Goal: Task Accomplishment & Management: Use online tool/utility

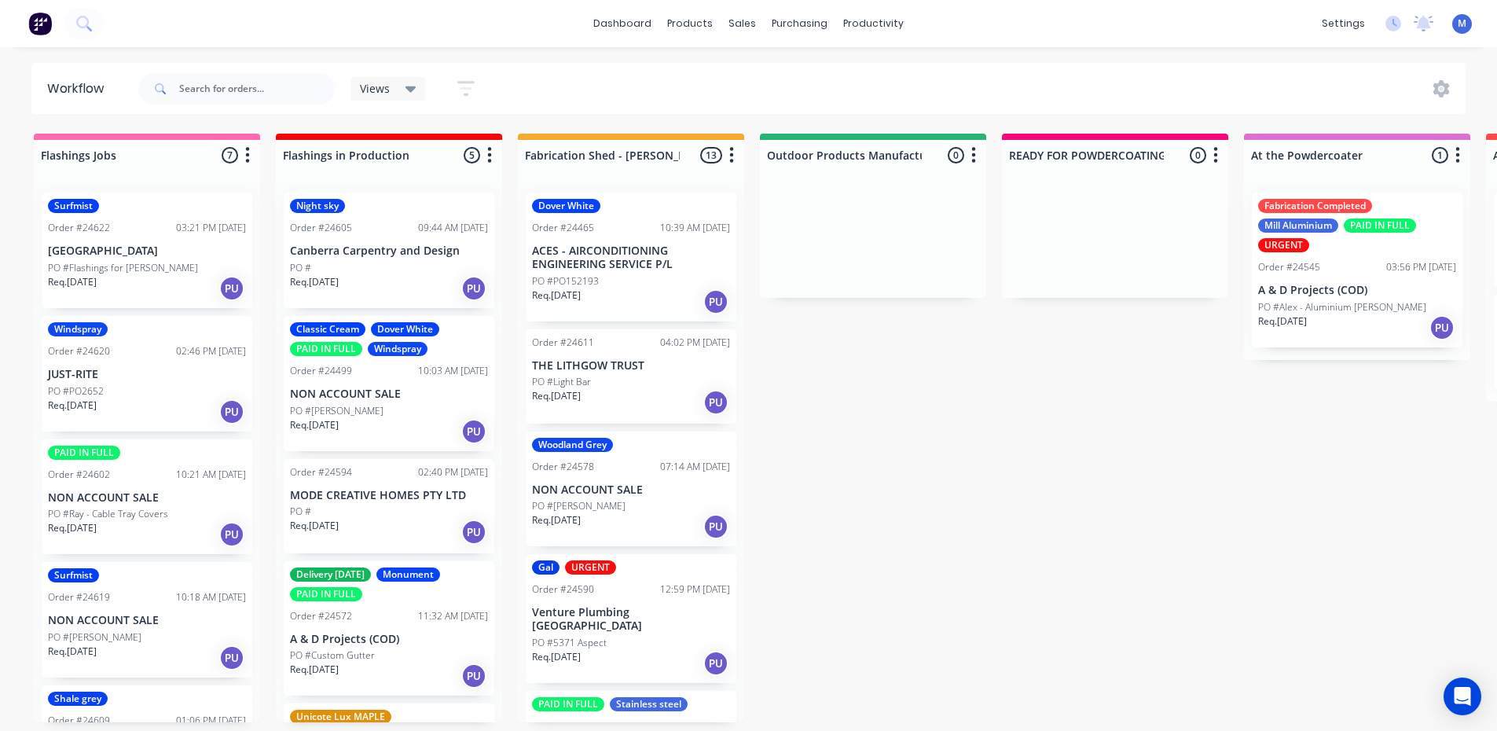
click at [373, 247] on p "Canberra Carpentry and Design" at bounding box center [389, 250] width 198 height 13
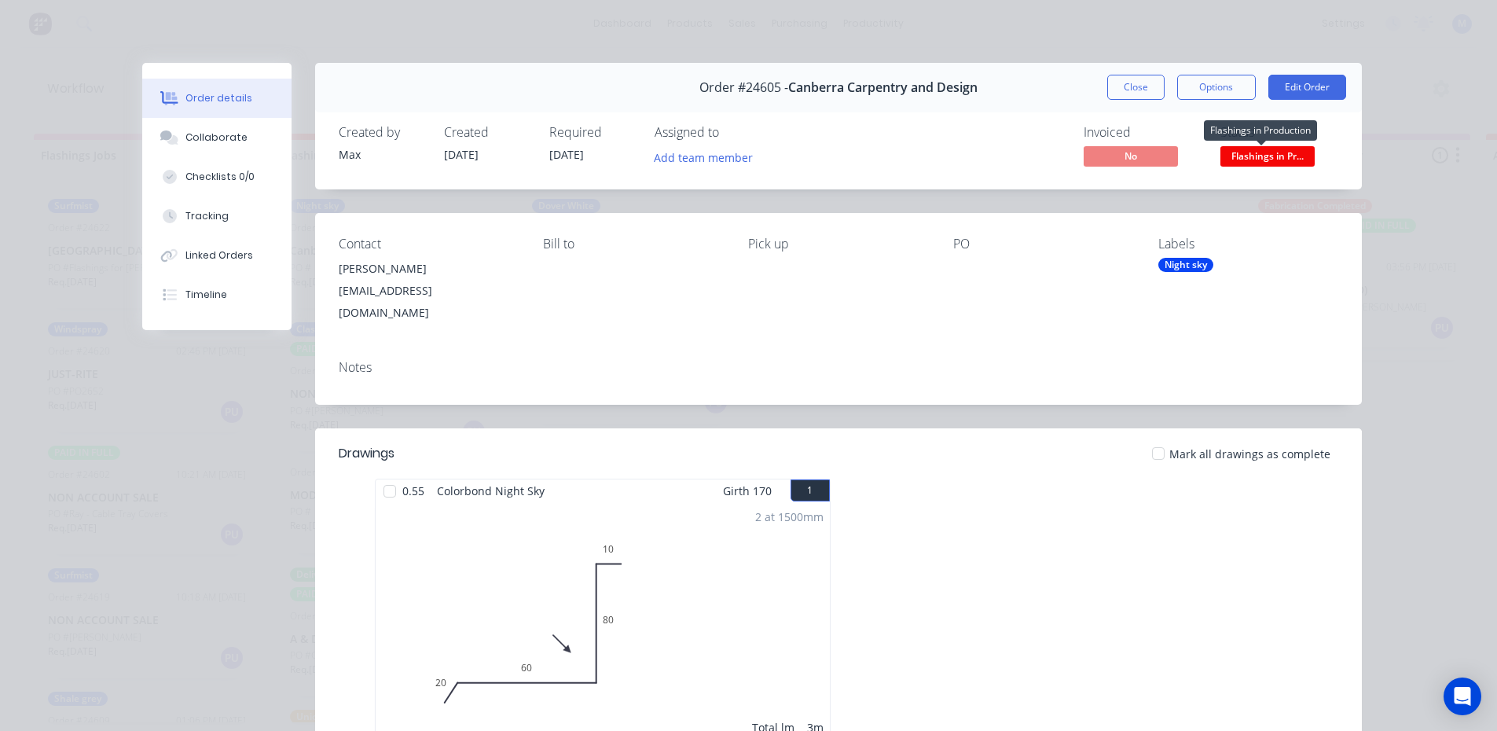
click at [1252, 156] on span "Flashings in Pr..." at bounding box center [1268, 156] width 94 height 20
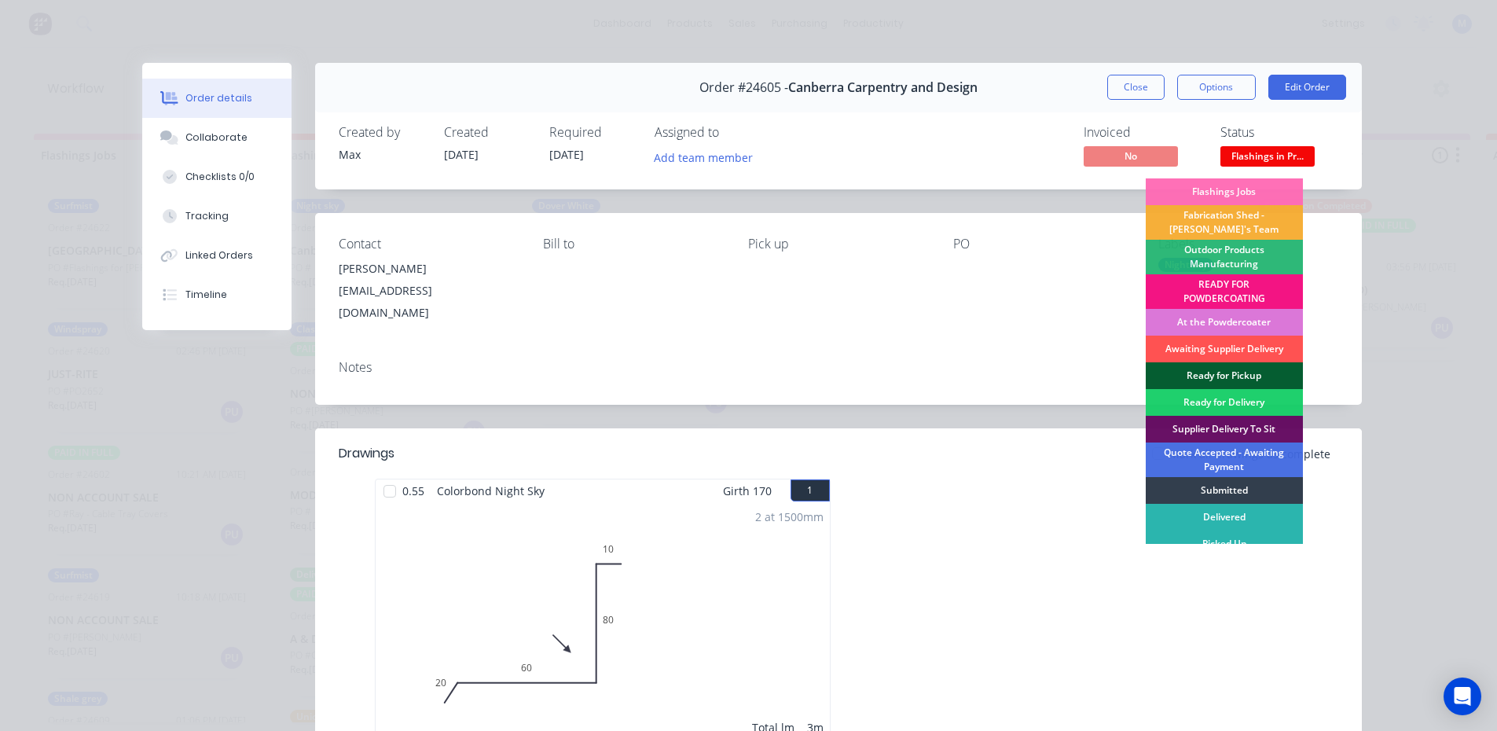
click at [1232, 369] on div "Ready for Pickup" at bounding box center [1224, 375] width 157 height 27
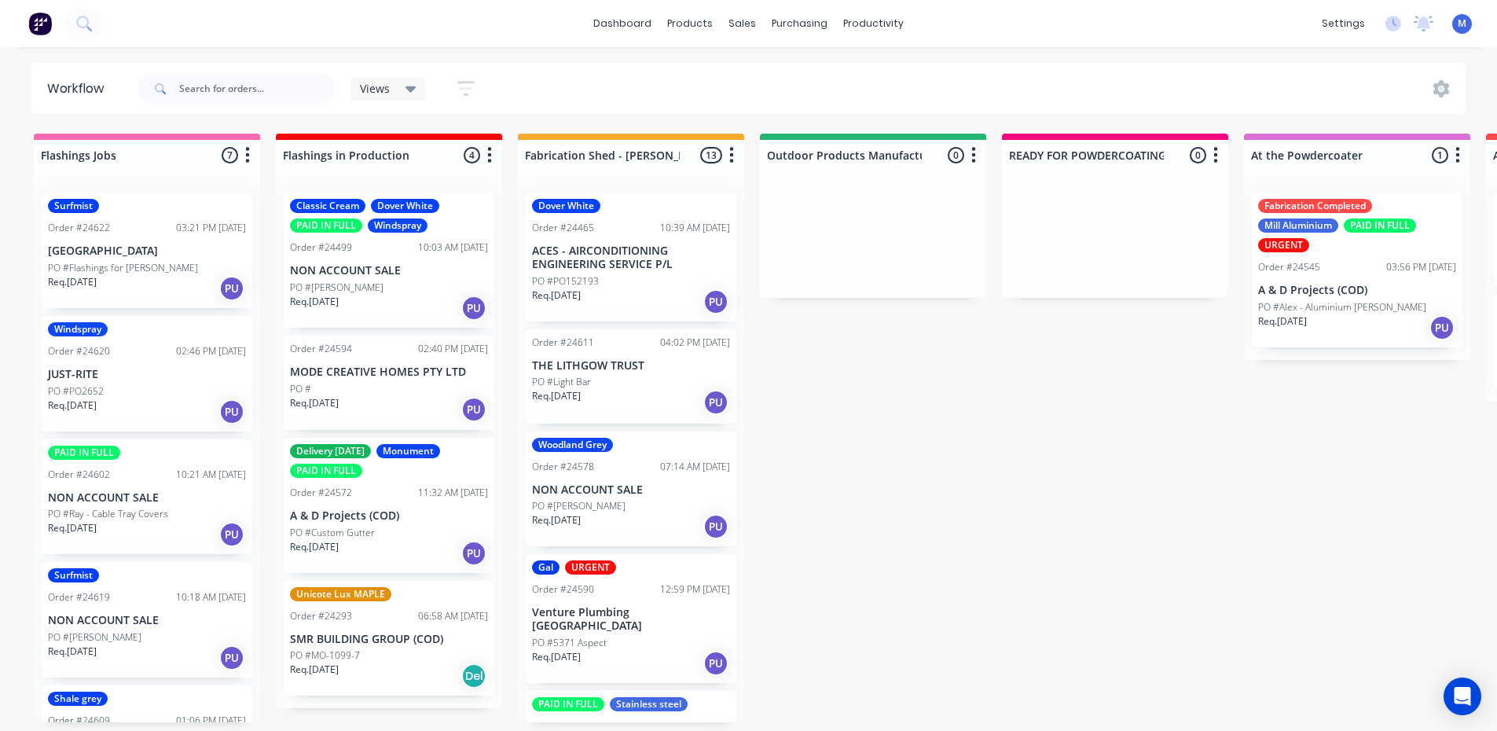
click at [387, 285] on div "PO #[PERSON_NAME]" at bounding box center [389, 288] width 198 height 14
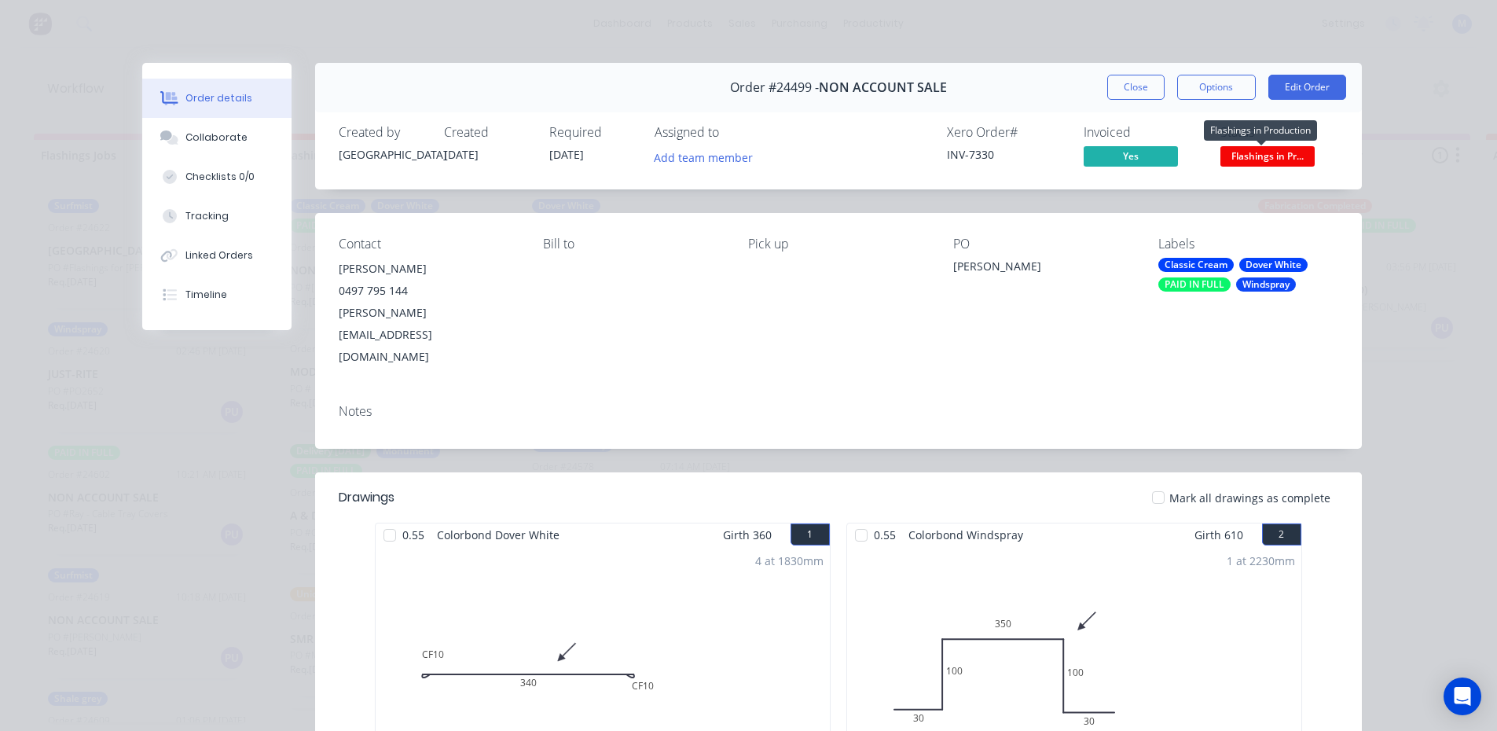
click at [1290, 158] on span "Flashings in Pr..." at bounding box center [1268, 156] width 94 height 20
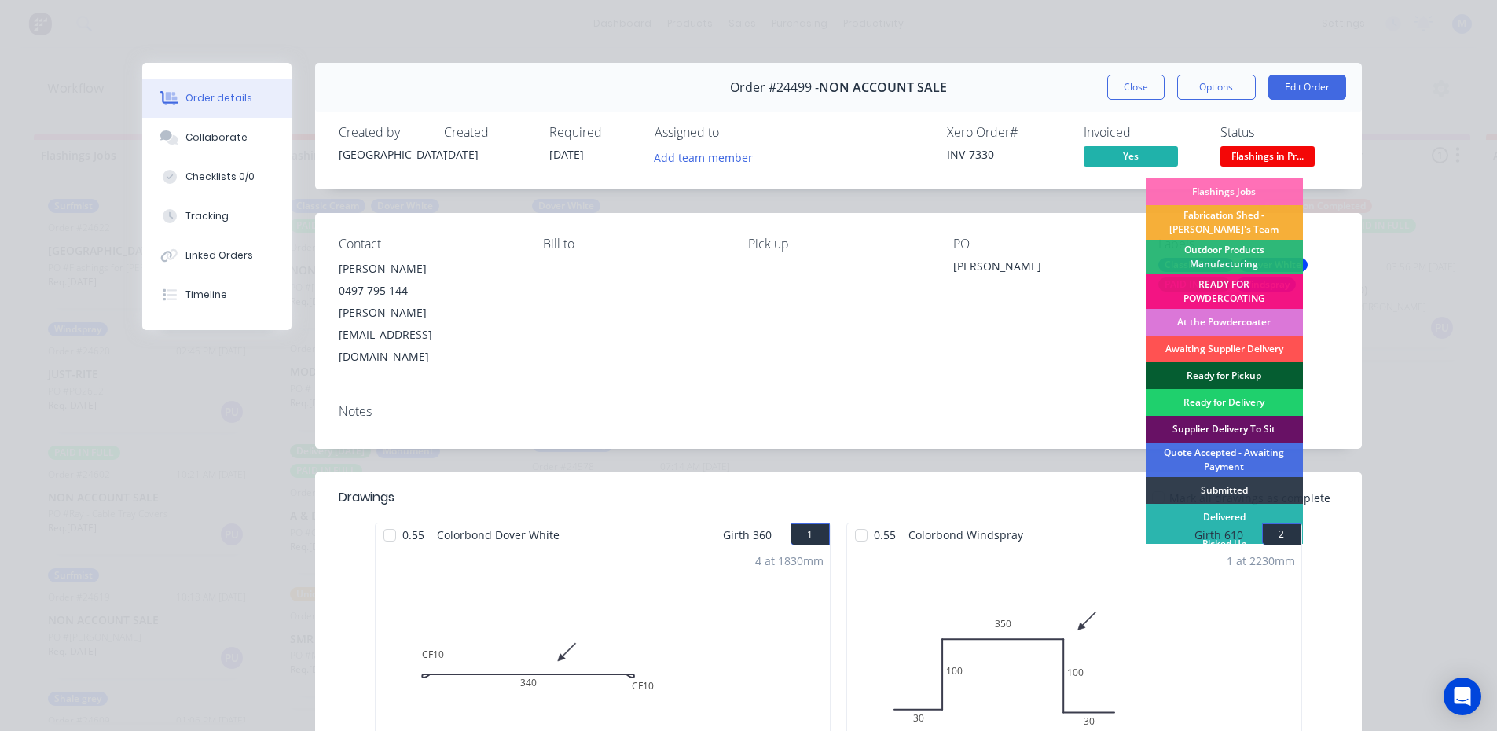
click at [1191, 371] on div "Ready for Pickup" at bounding box center [1224, 375] width 157 height 27
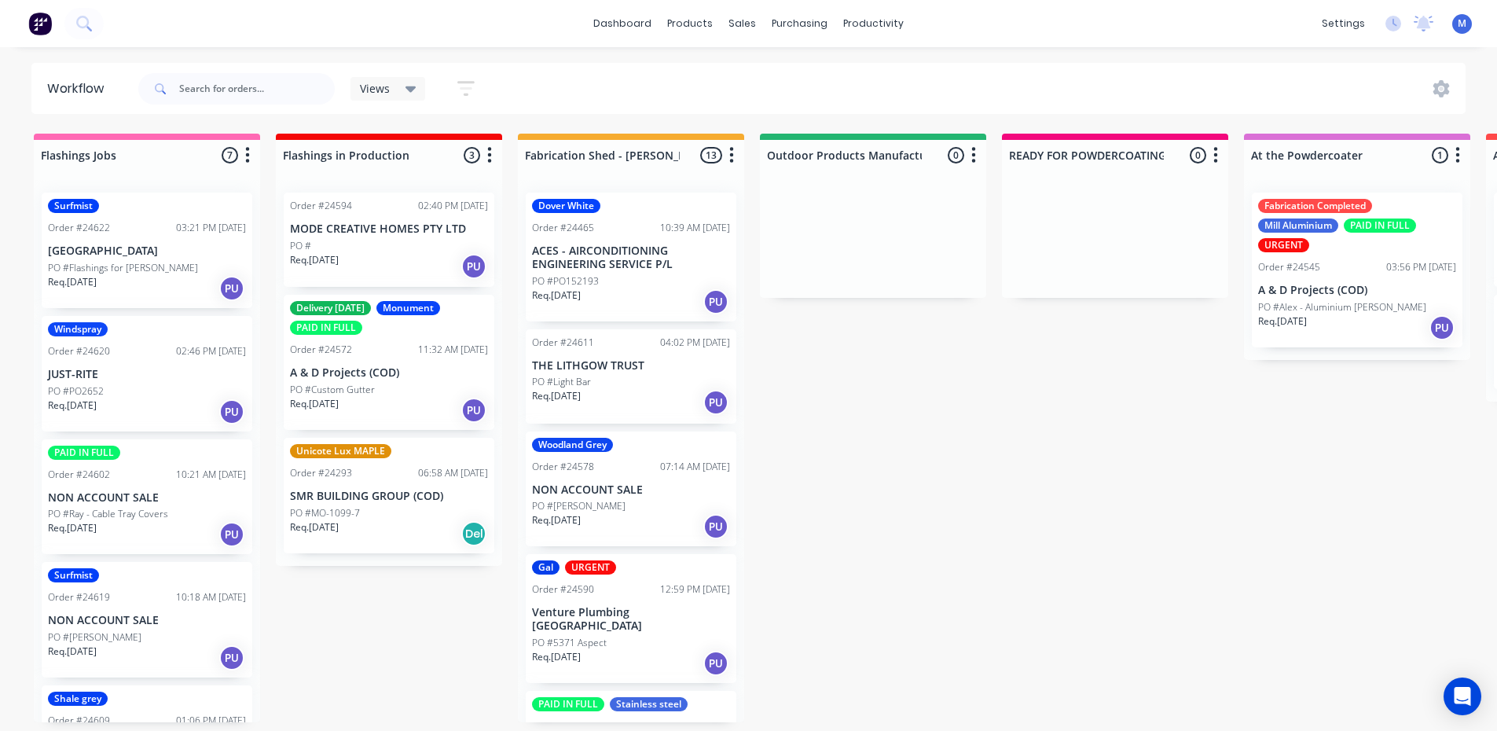
click at [412, 251] on div "PO #" at bounding box center [389, 246] width 198 height 14
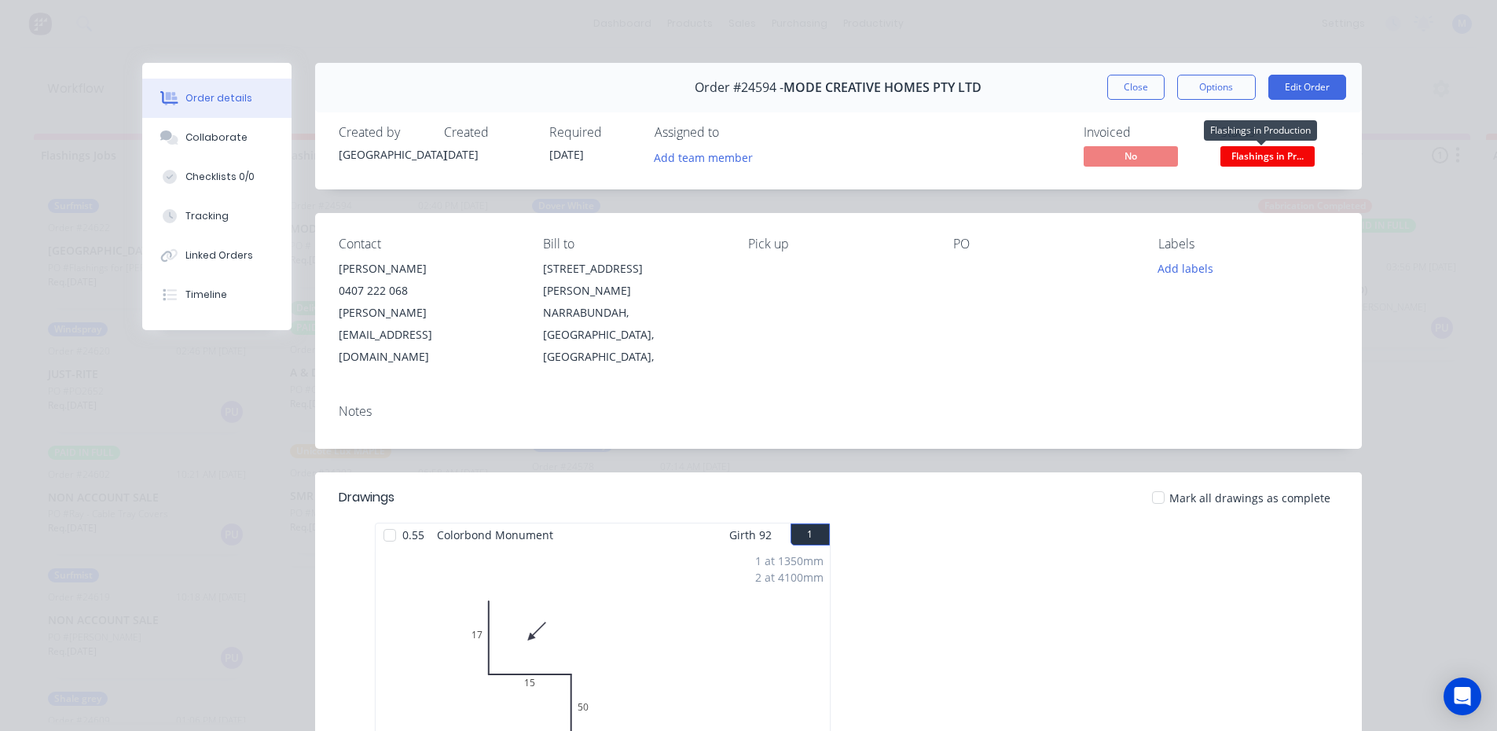
click at [1231, 153] on span "Flashings in Pr..." at bounding box center [1268, 156] width 94 height 20
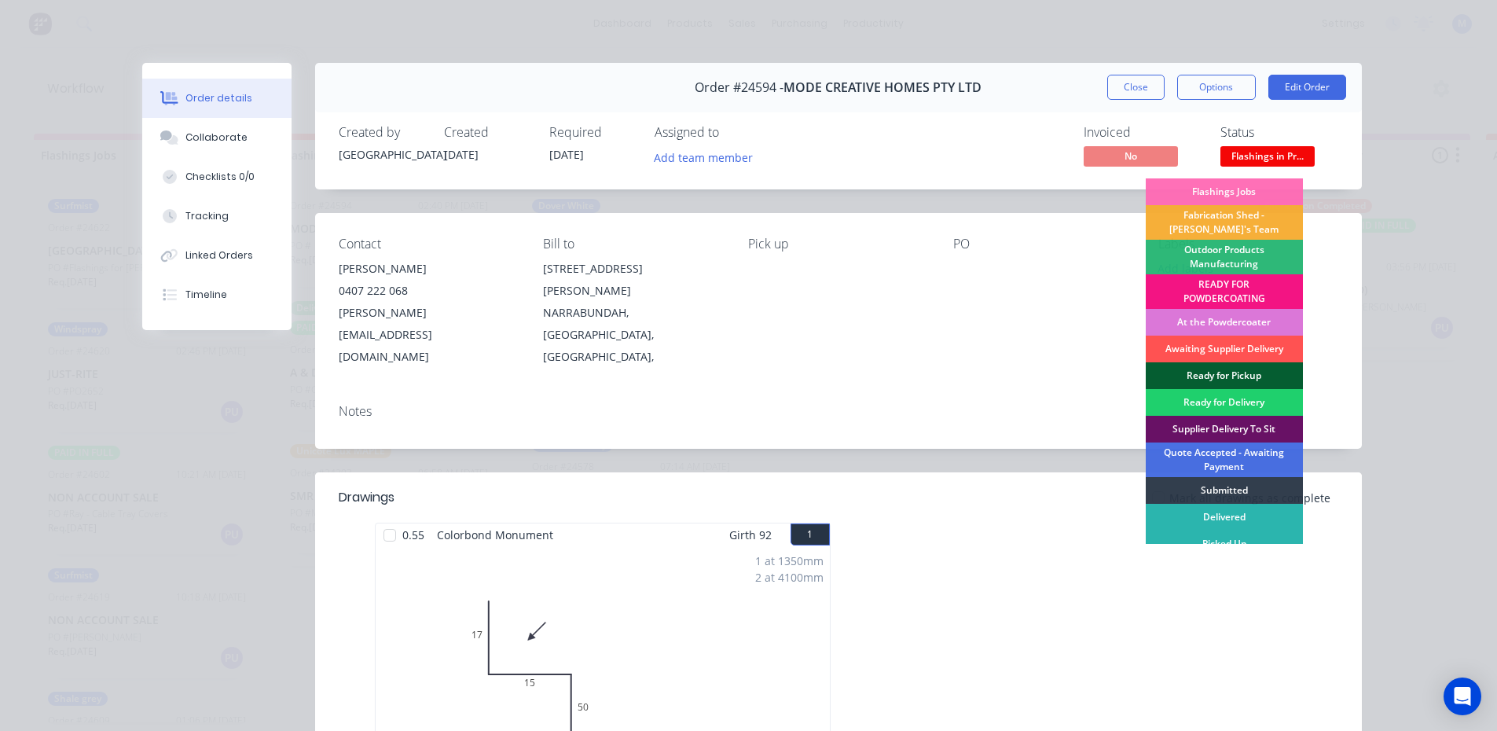
click at [1256, 369] on div "Ready for Pickup" at bounding box center [1224, 375] width 157 height 27
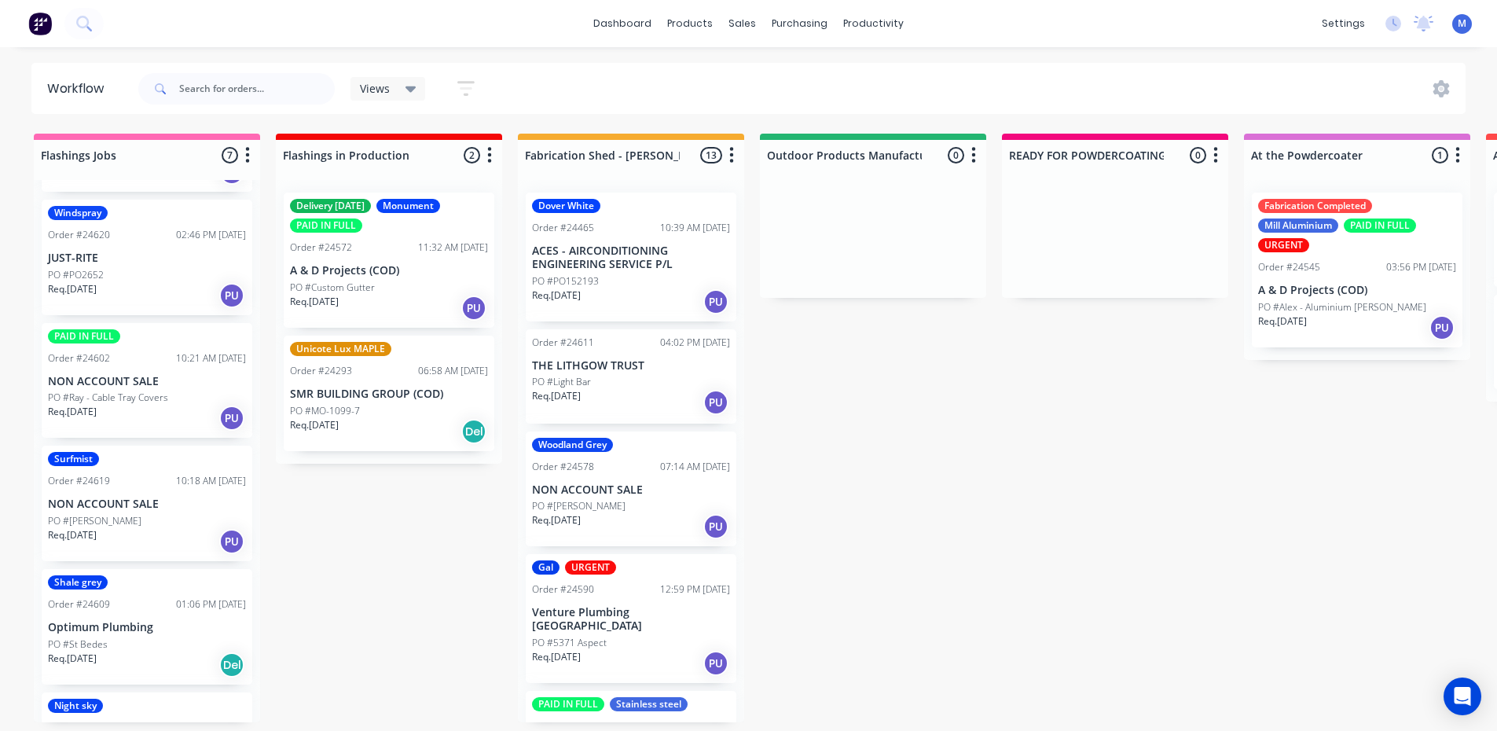
scroll to position [236, 0]
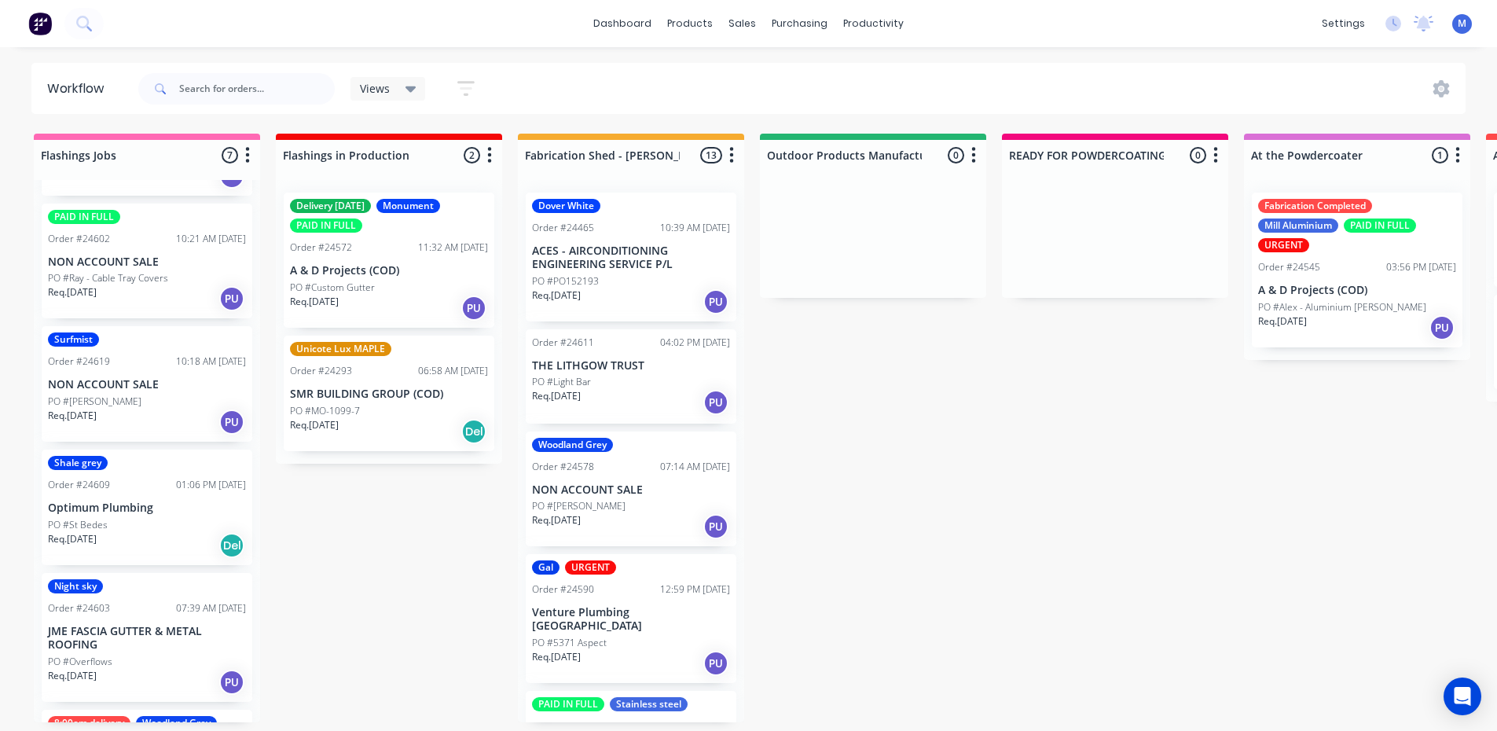
click at [156, 513] on p "Optimum Plumbing" at bounding box center [147, 507] width 198 height 13
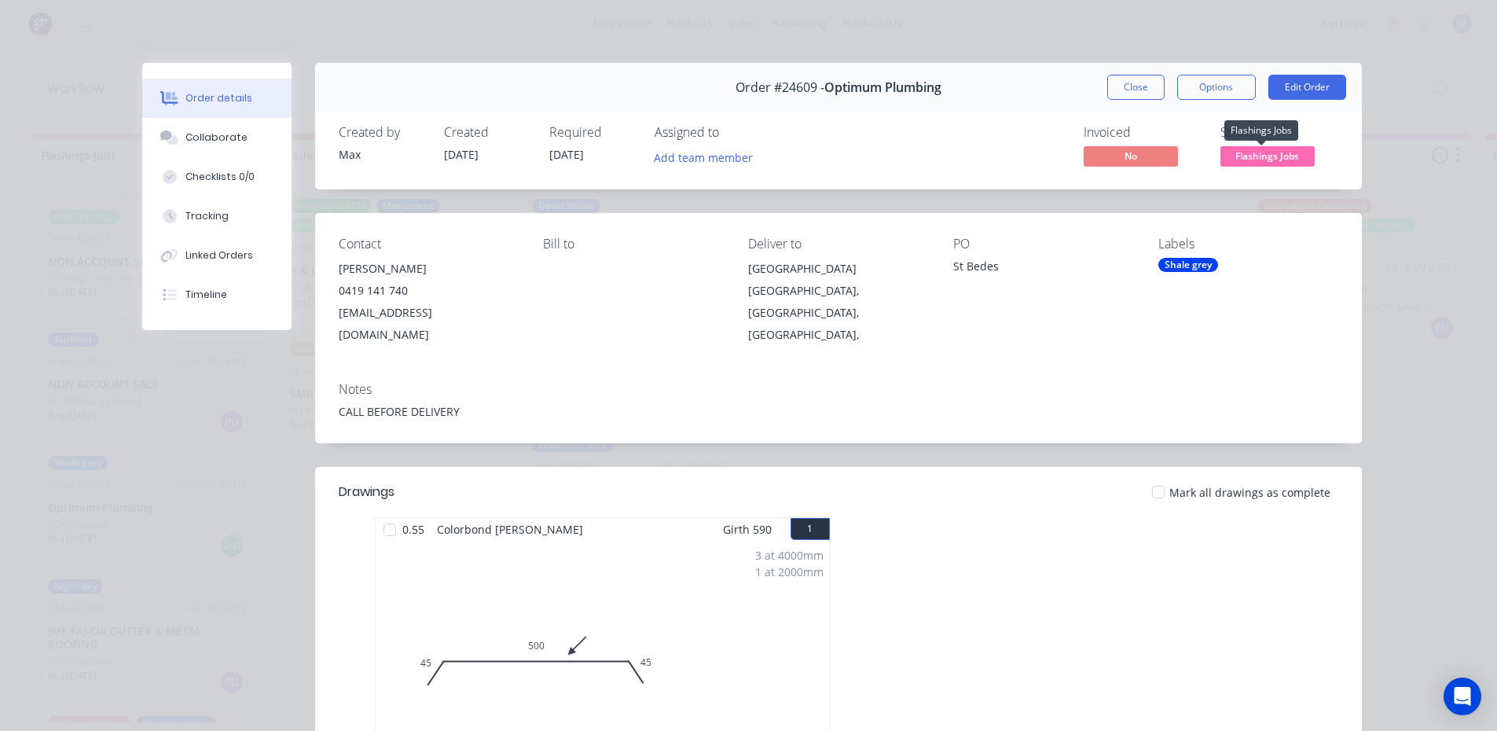
click at [1276, 150] on span "Flashings Jobs" at bounding box center [1268, 156] width 94 height 20
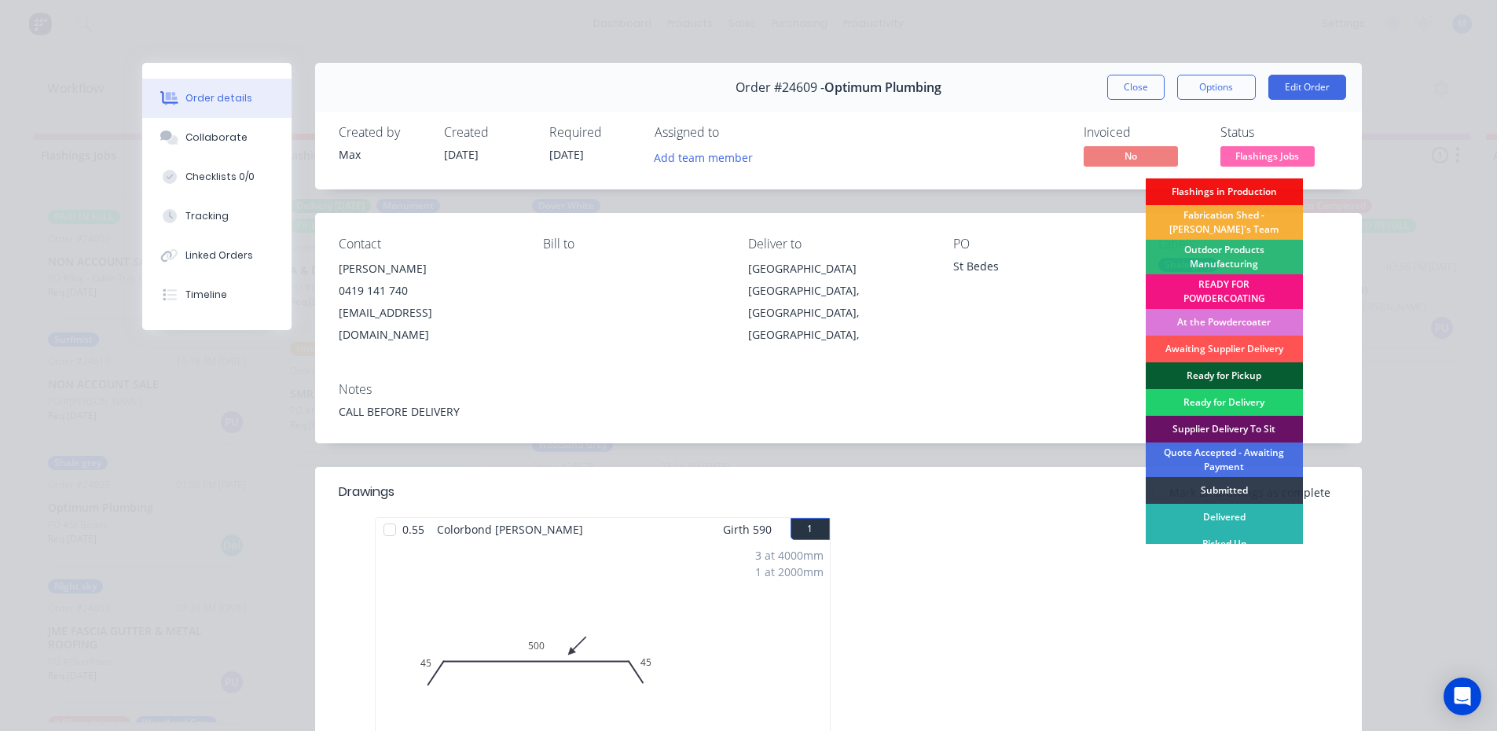
click at [1255, 369] on div "Ready for Pickup" at bounding box center [1224, 375] width 157 height 27
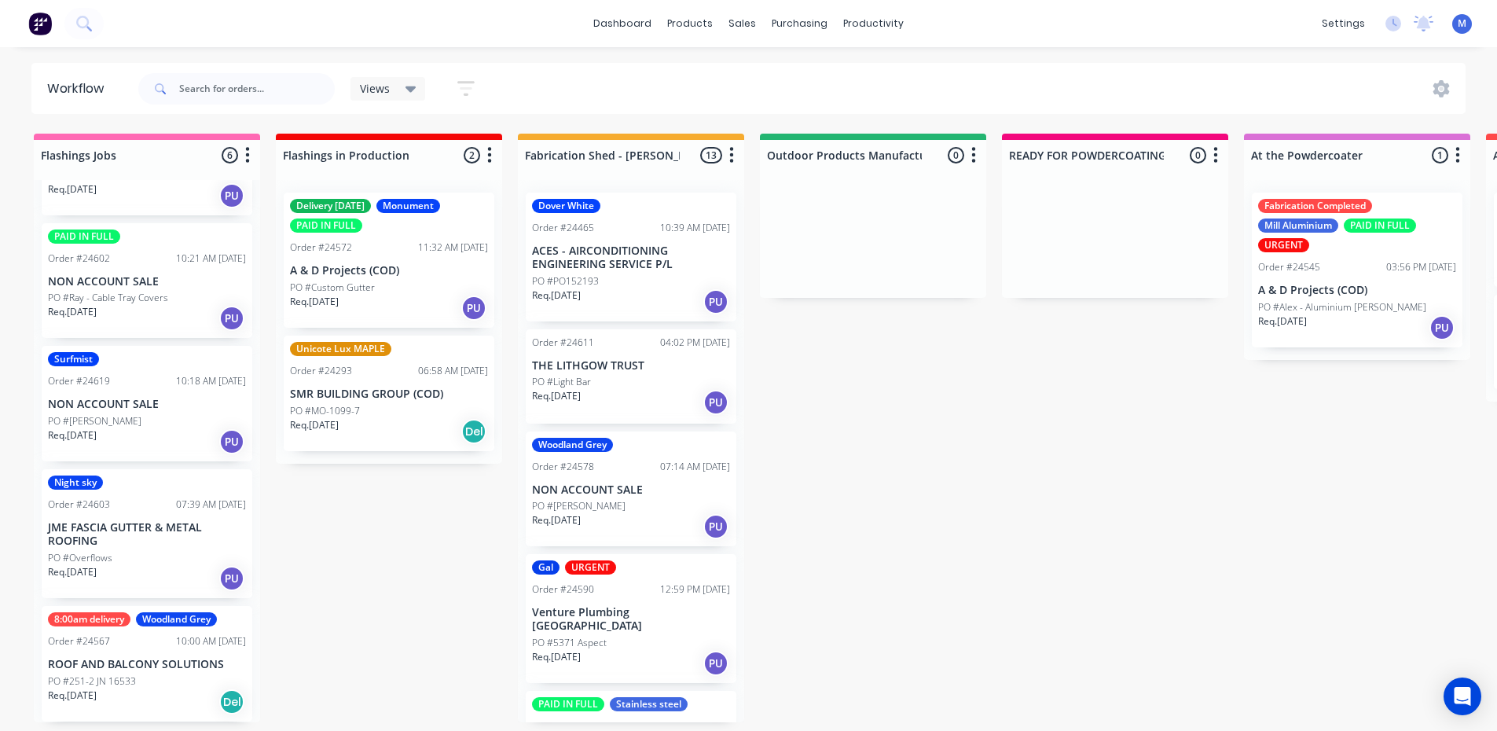
scroll to position [3, 0]
click at [145, 523] on p "JME FASCIA GUTTER & METAL ROOFING" at bounding box center [147, 534] width 198 height 27
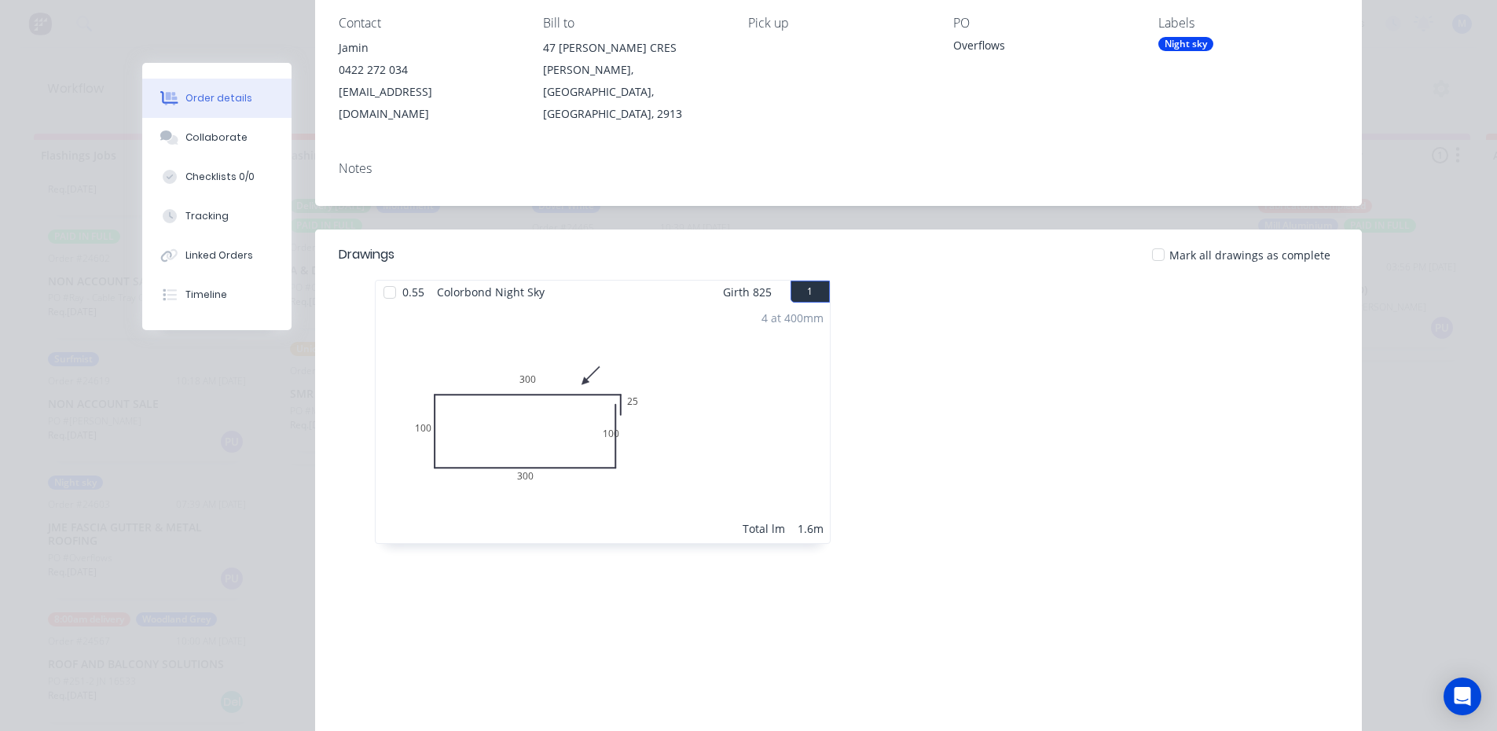
scroll to position [0, 0]
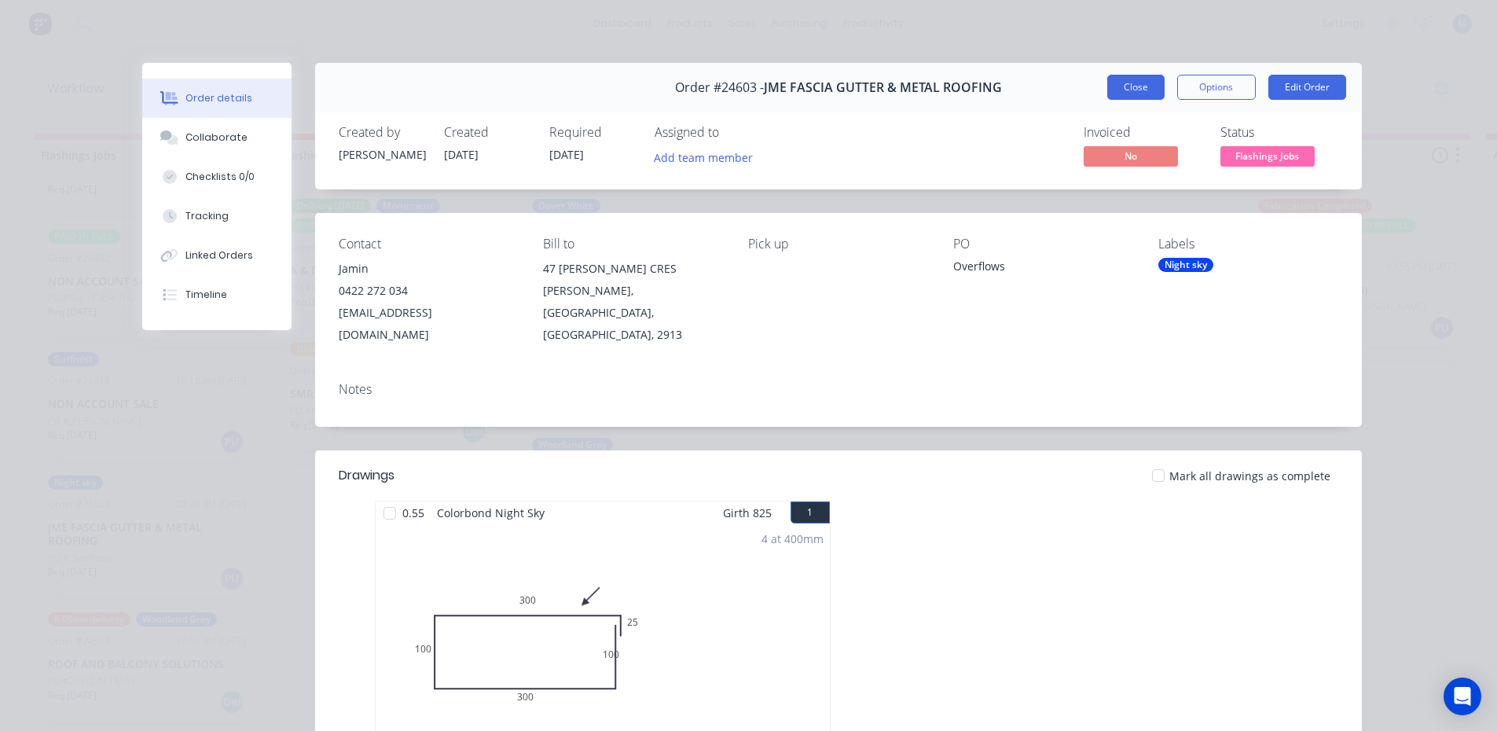
click at [1136, 90] on button "Close" at bounding box center [1135, 87] width 57 height 25
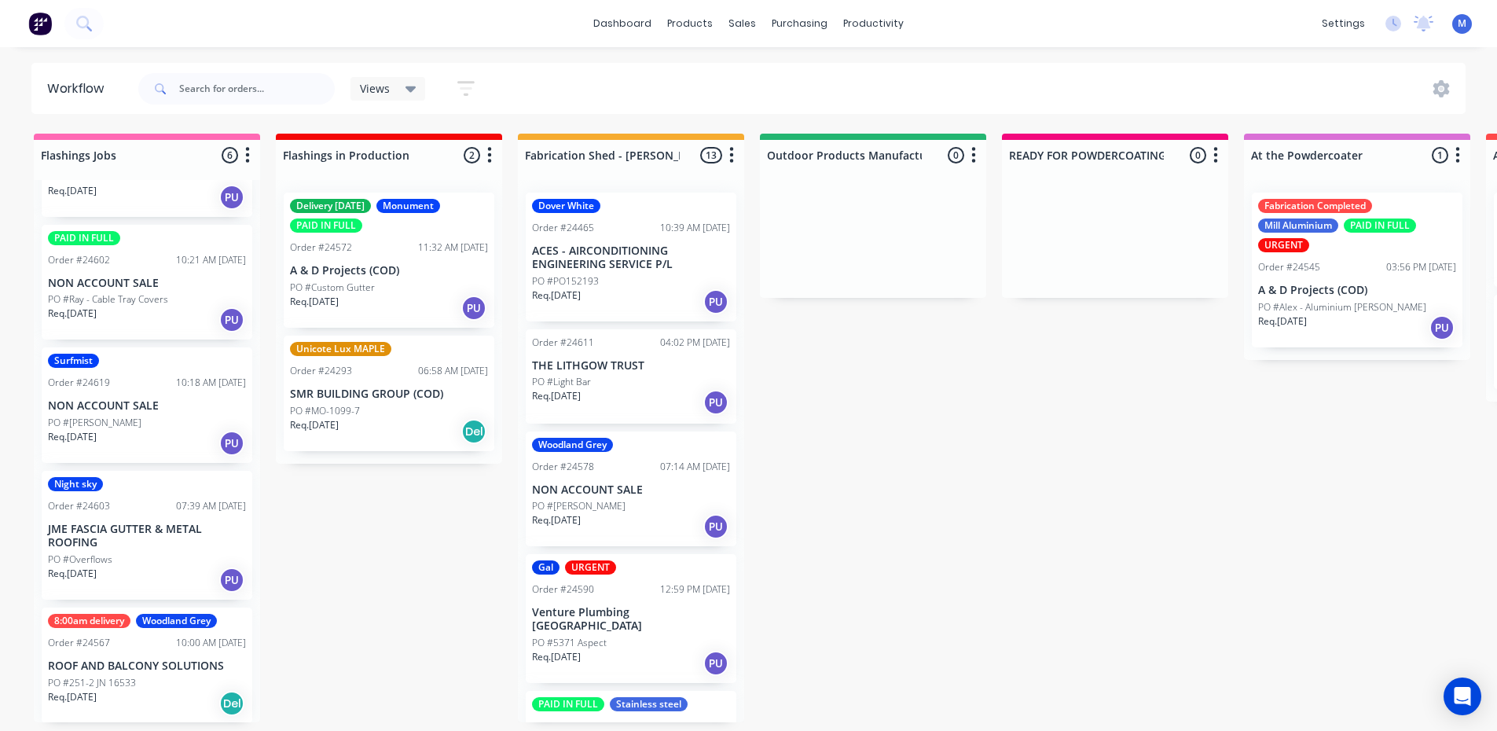
scroll to position [216, 0]
click at [130, 398] on p "NON ACCOUNT SALE" at bounding box center [147, 404] width 198 height 13
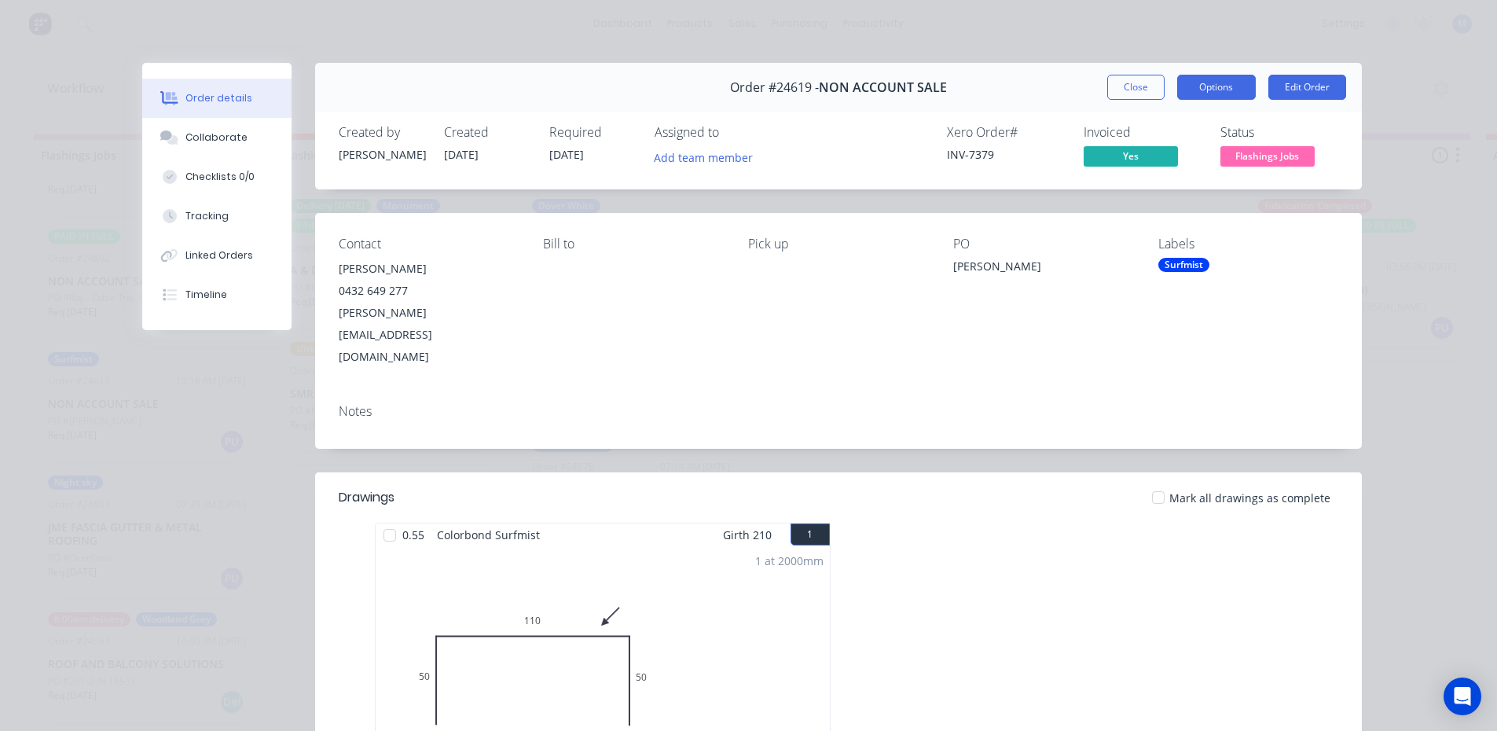
click at [1218, 90] on button "Options" at bounding box center [1216, 87] width 79 height 25
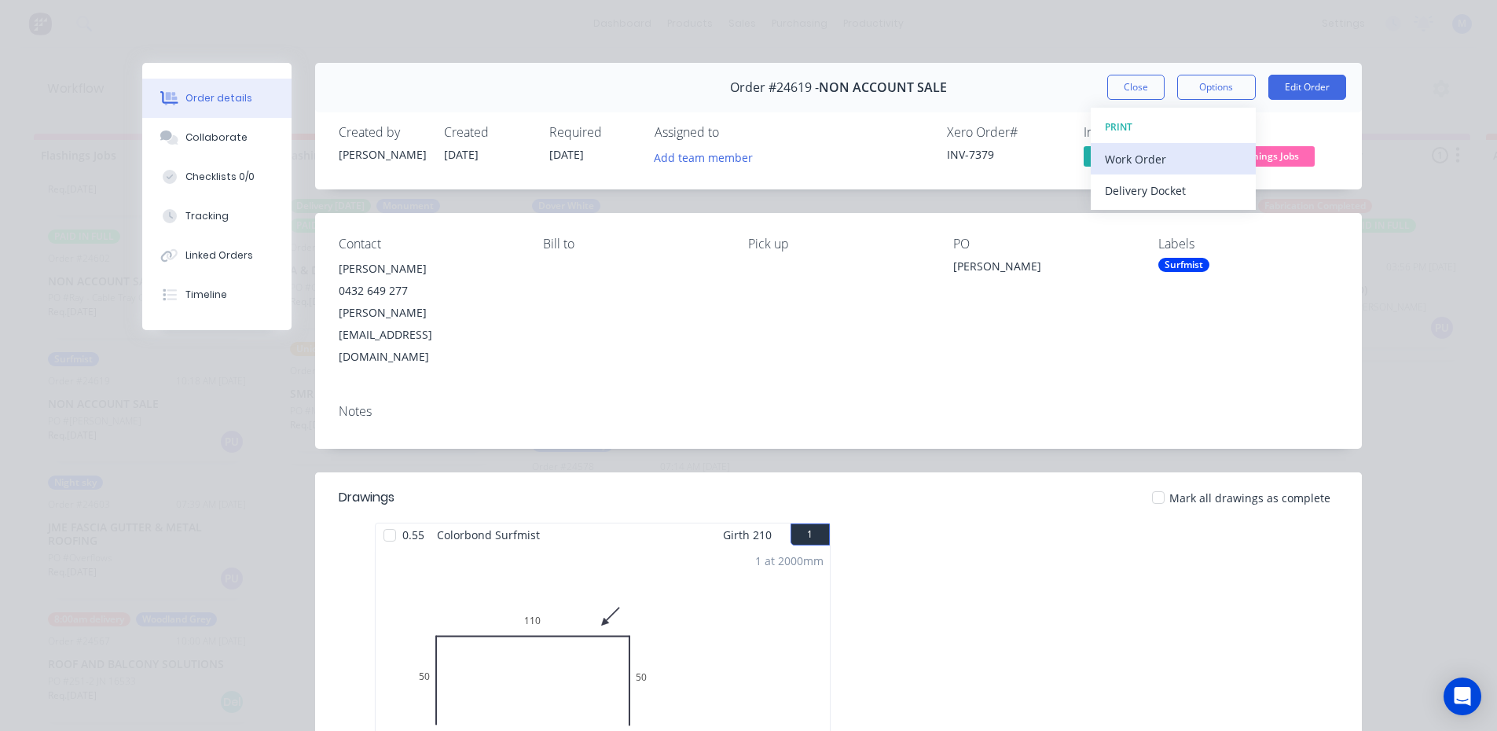
click at [1159, 156] on div "Work Order" at bounding box center [1173, 159] width 137 height 23
click at [1163, 189] on div "Standard" at bounding box center [1173, 190] width 137 height 23
click at [1140, 92] on button "Close" at bounding box center [1135, 87] width 57 height 25
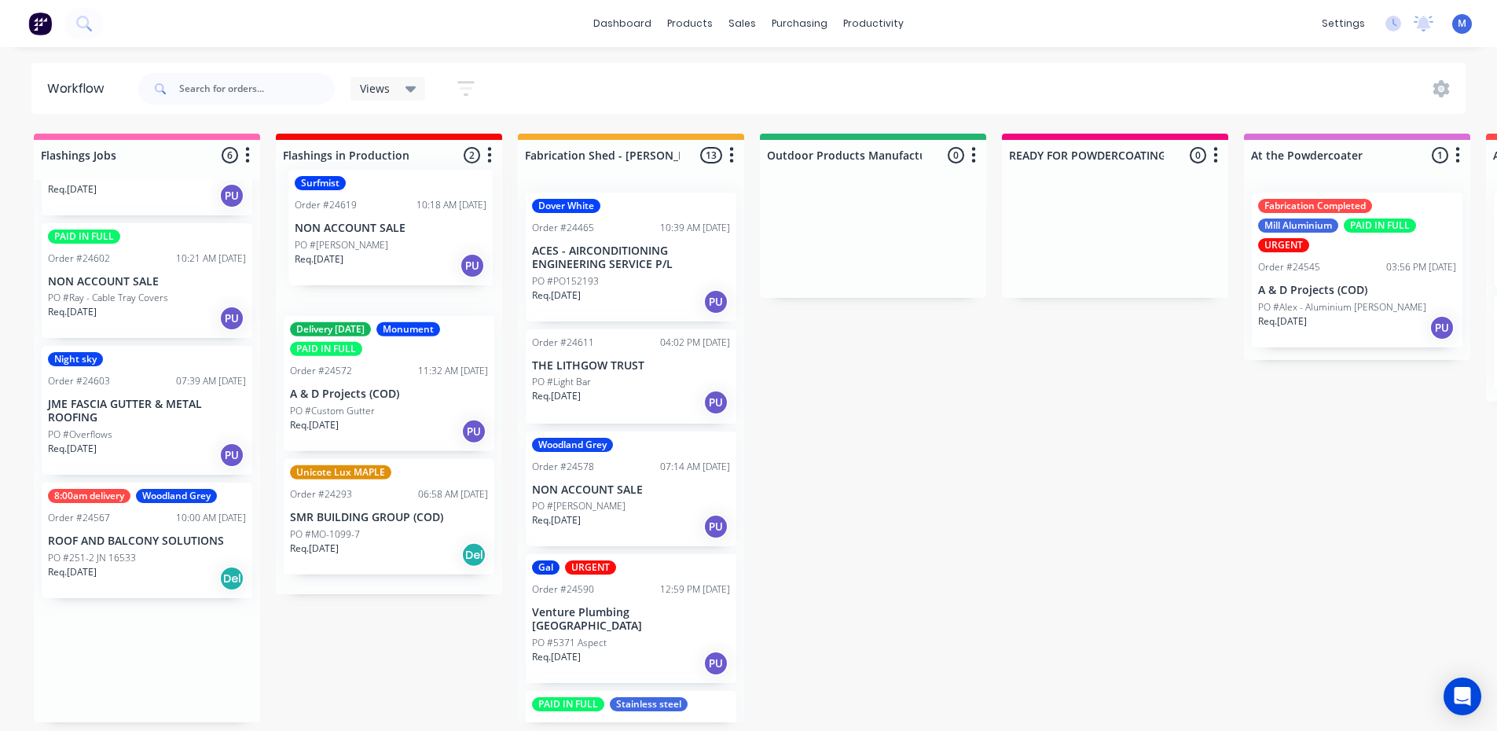
drag, startPoint x: 115, startPoint y: 413, endPoint x: 364, endPoint y: 243, distance: 301.9
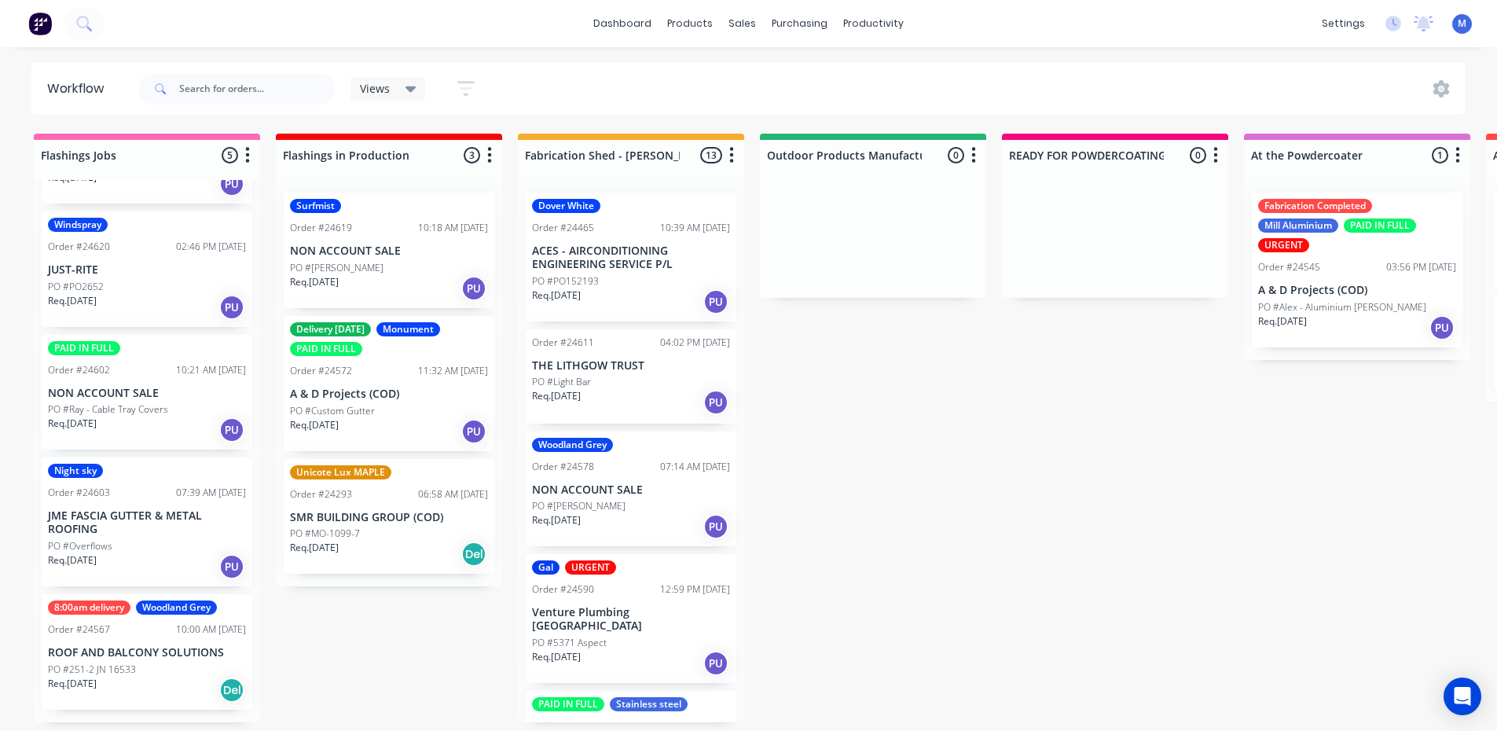
scroll to position [93, 0]
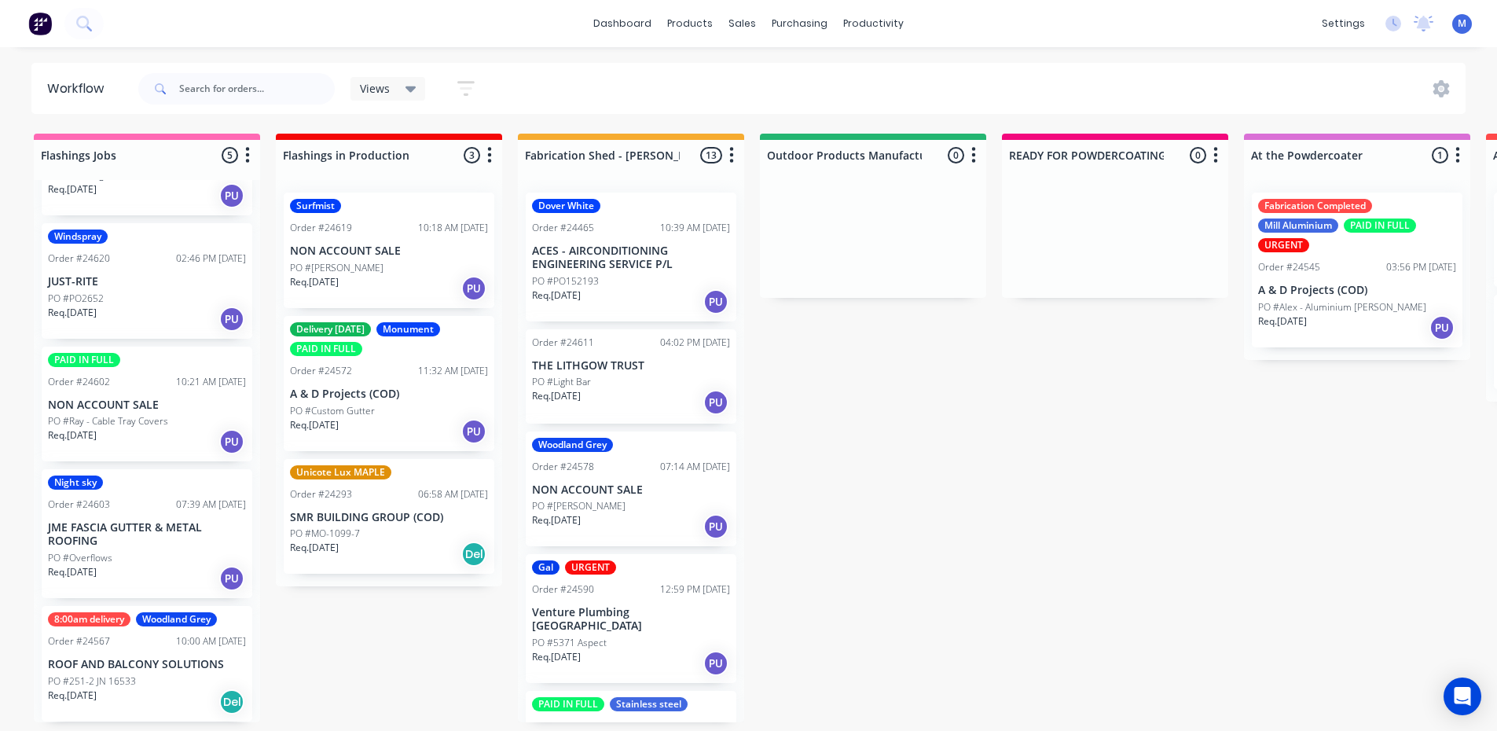
click at [130, 434] on div "Req. [DATE] PU" at bounding box center [147, 441] width 198 height 27
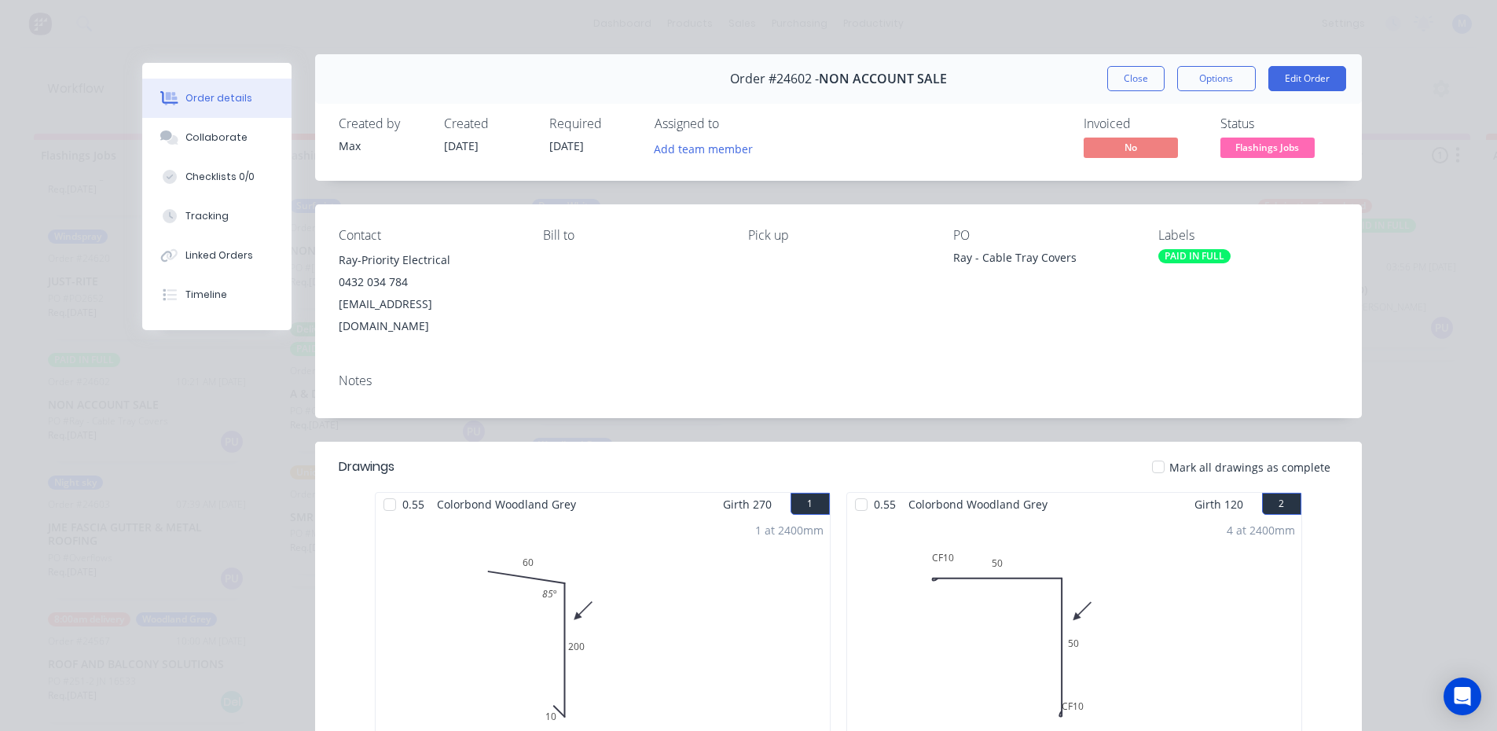
scroll to position [0, 0]
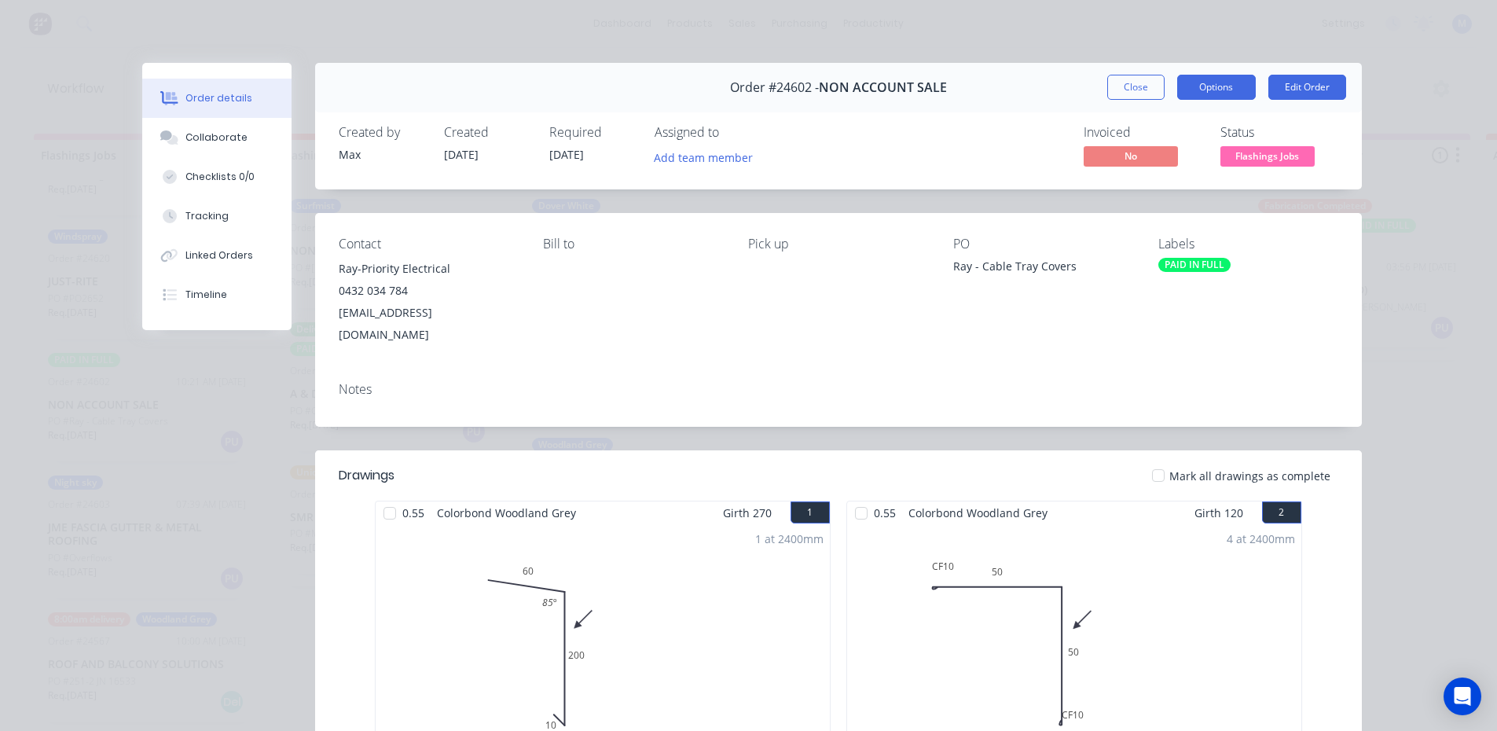
click at [1206, 91] on button "Options" at bounding box center [1216, 87] width 79 height 25
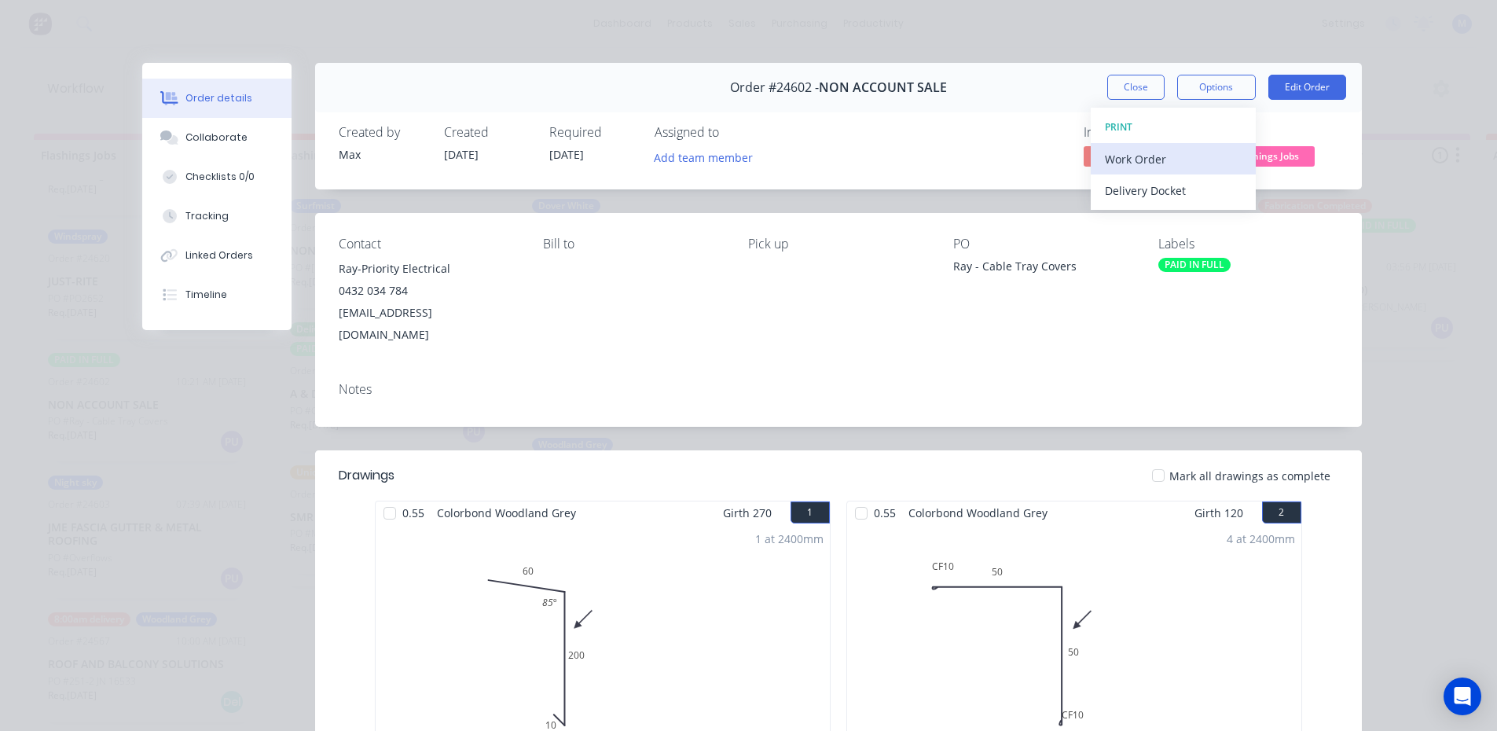
click at [1170, 149] on div "Work Order" at bounding box center [1173, 159] width 137 height 23
click at [1173, 183] on div "Standard" at bounding box center [1173, 190] width 137 height 23
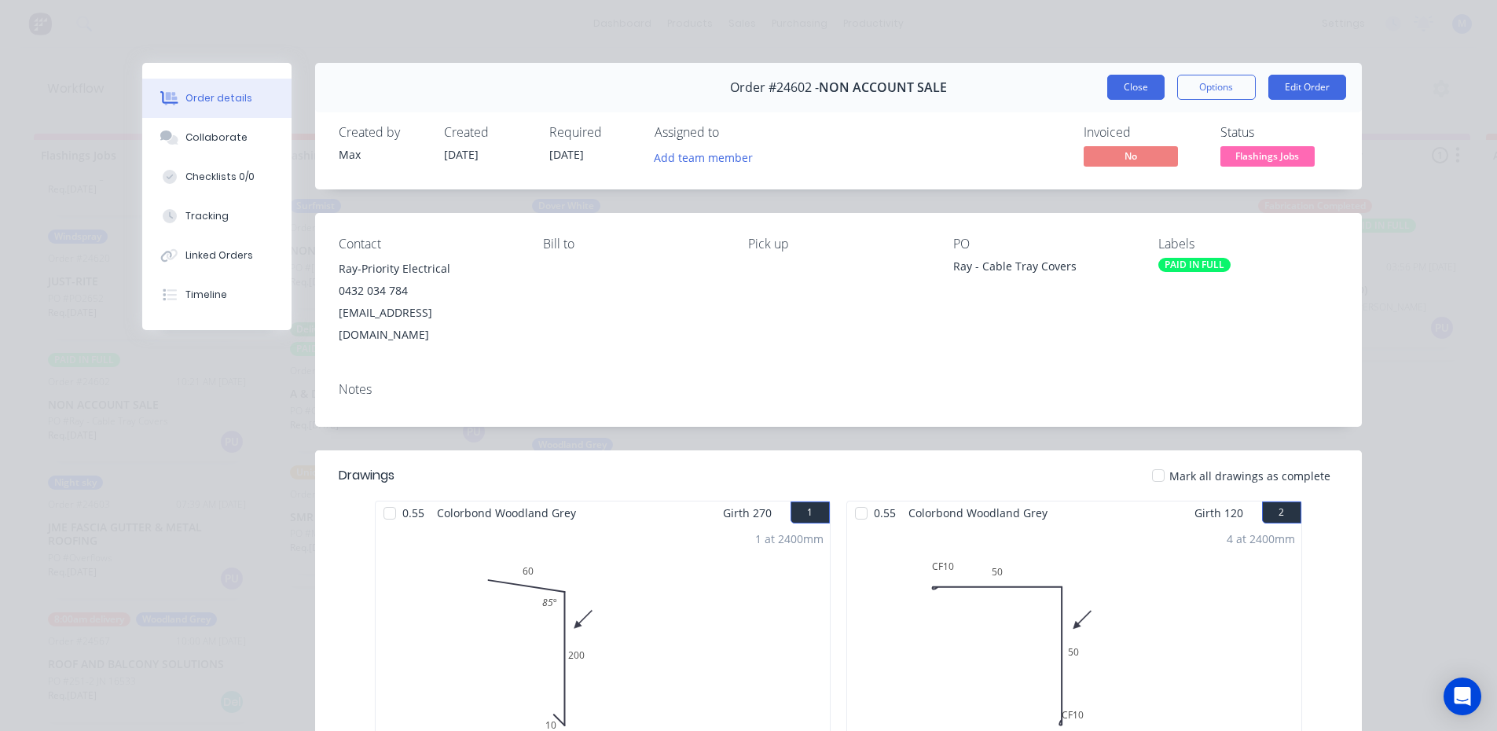
click at [1133, 90] on button "Close" at bounding box center [1135, 87] width 57 height 25
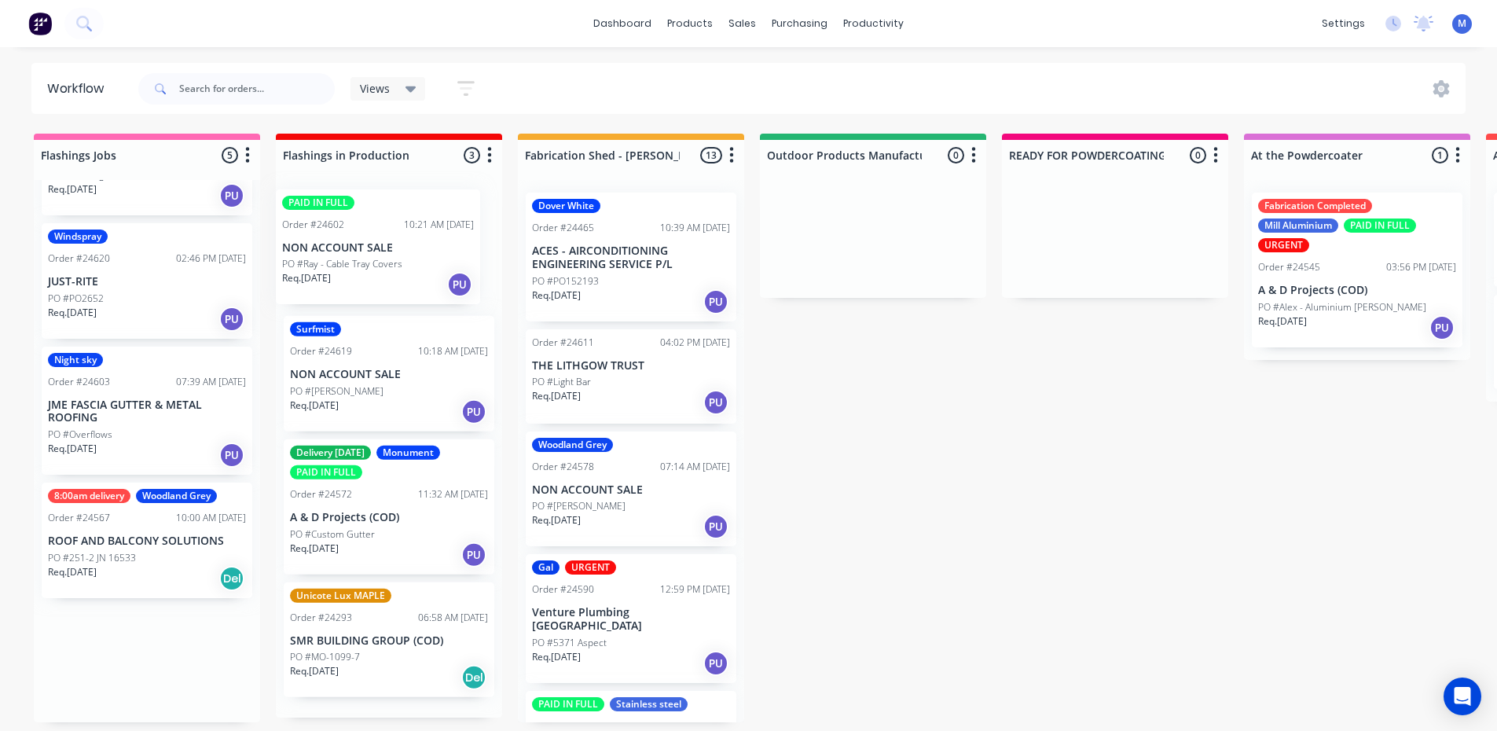
drag, startPoint x: 138, startPoint y: 446, endPoint x: 376, endPoint y: 290, distance: 284.9
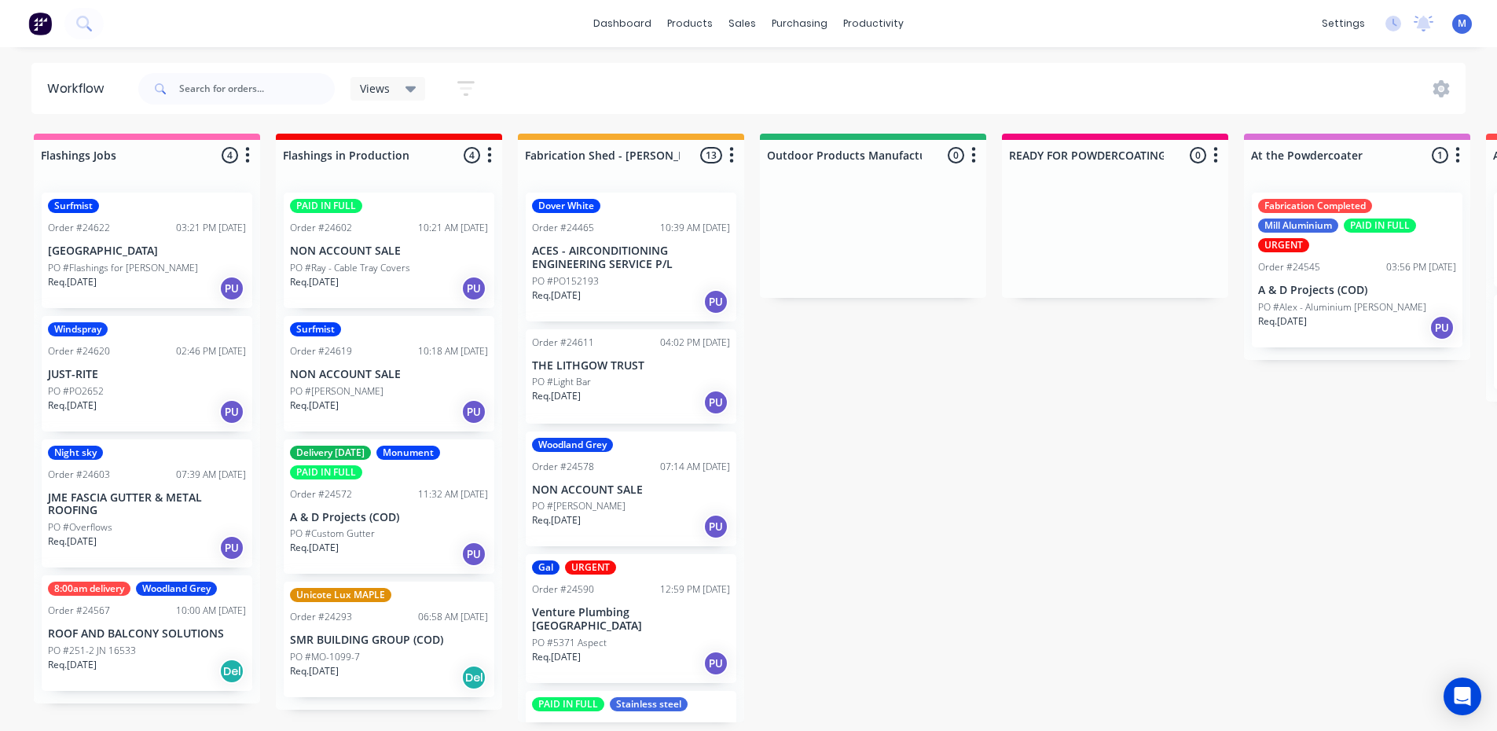
click at [167, 407] on div "Req. [DATE] PU" at bounding box center [147, 411] width 198 height 27
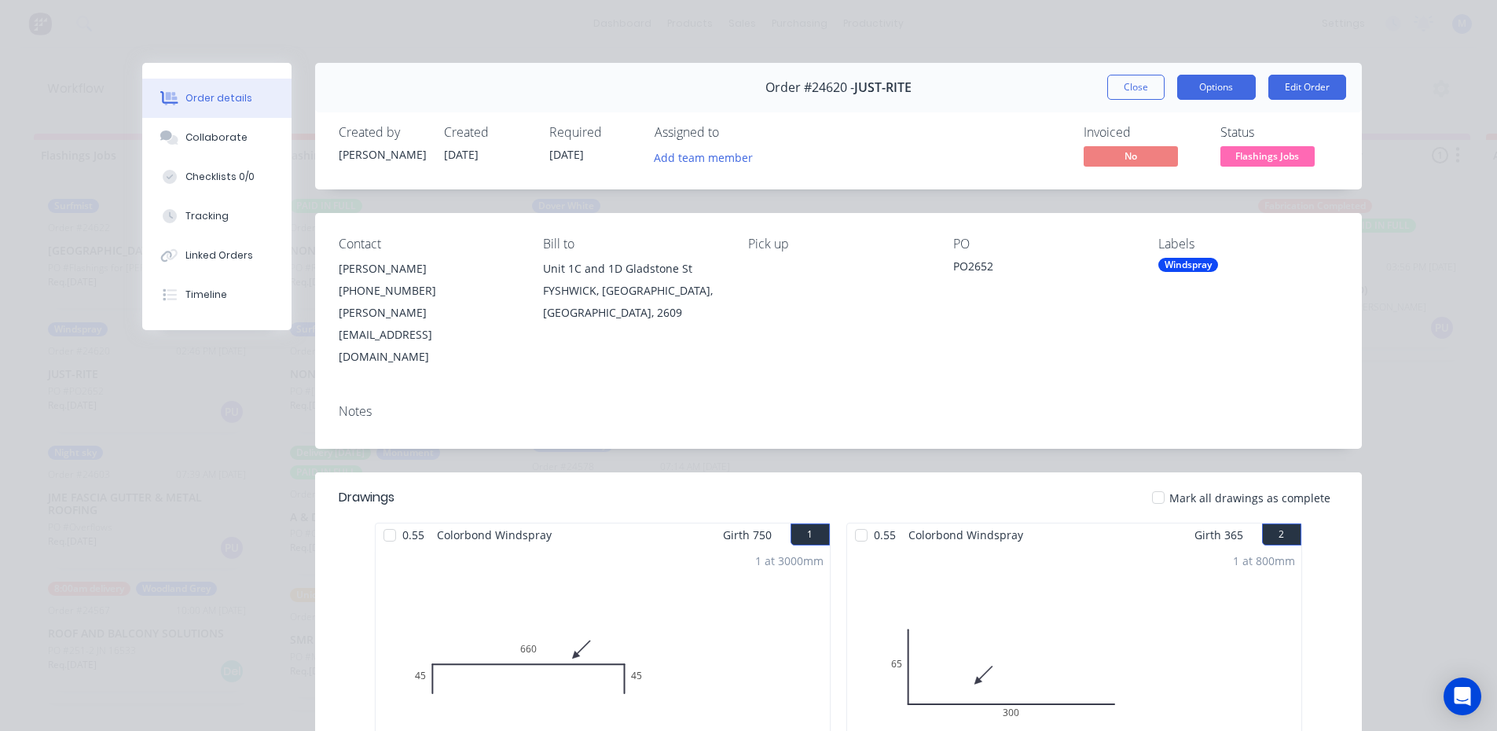
click at [1213, 79] on button "Options" at bounding box center [1216, 87] width 79 height 25
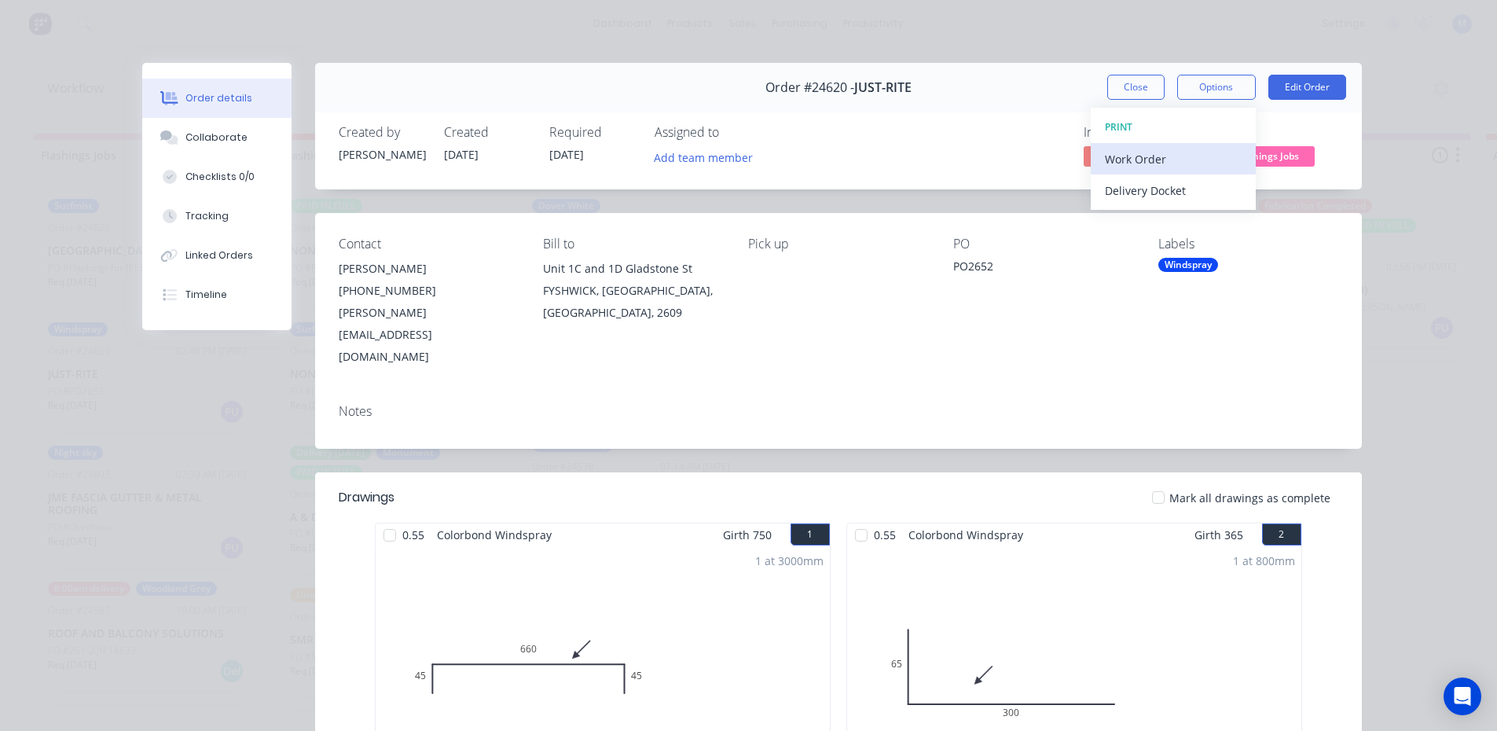
click at [1165, 158] on div "Work Order" at bounding box center [1173, 159] width 137 height 23
click at [1150, 185] on div "Standard" at bounding box center [1173, 190] width 137 height 23
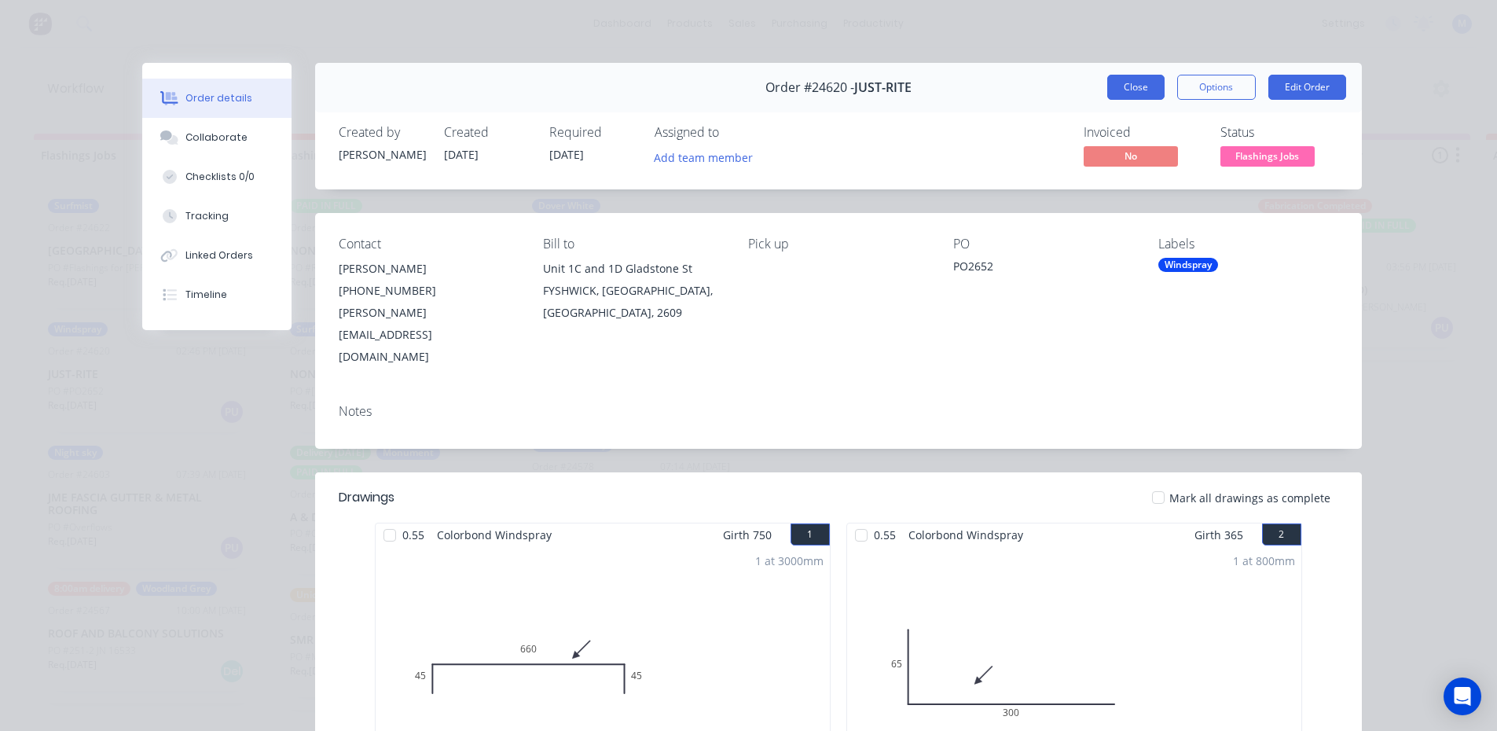
click at [1124, 92] on button "Close" at bounding box center [1135, 87] width 57 height 25
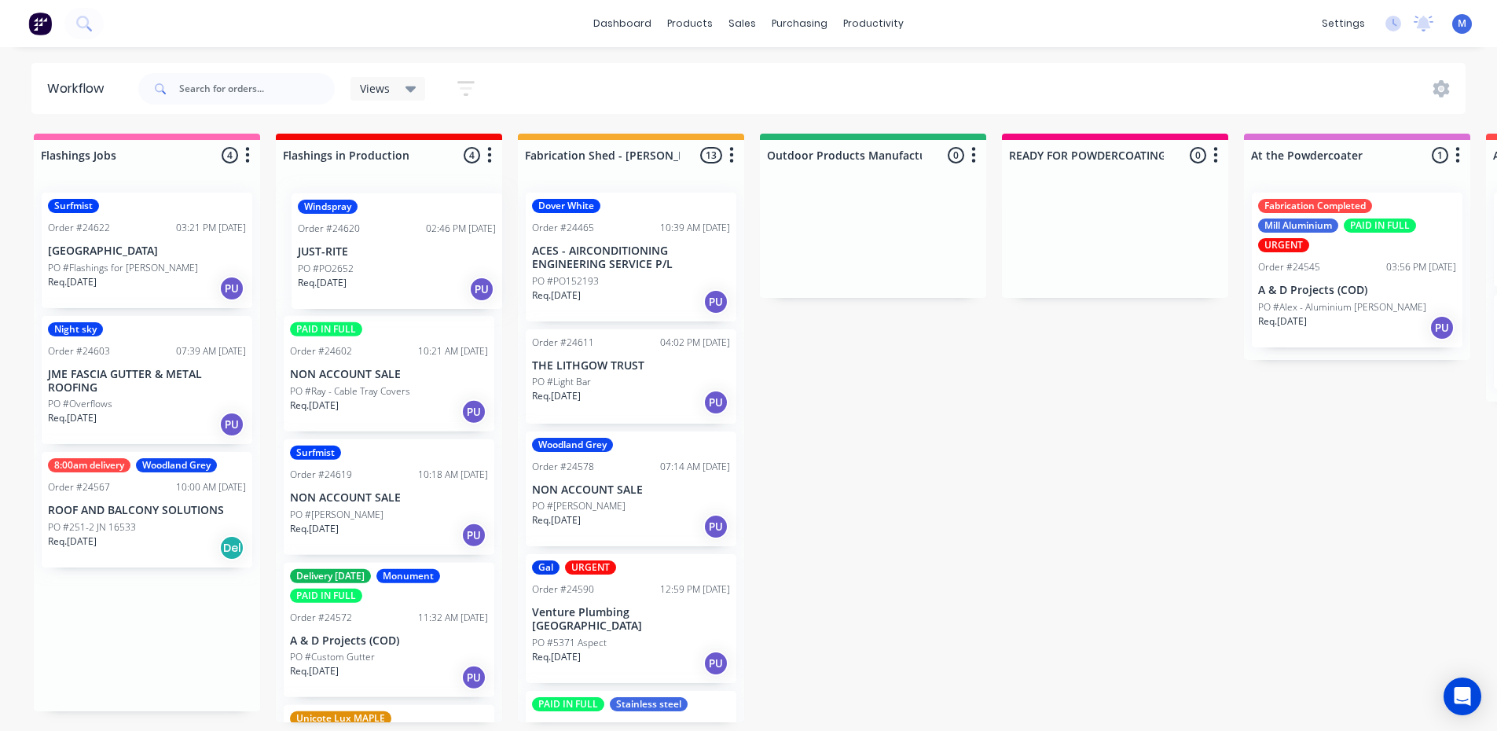
drag, startPoint x: 142, startPoint y: 393, endPoint x: 400, endPoint y: 270, distance: 285.5
click at [127, 400] on div "PO #Overflows" at bounding box center [147, 404] width 198 height 14
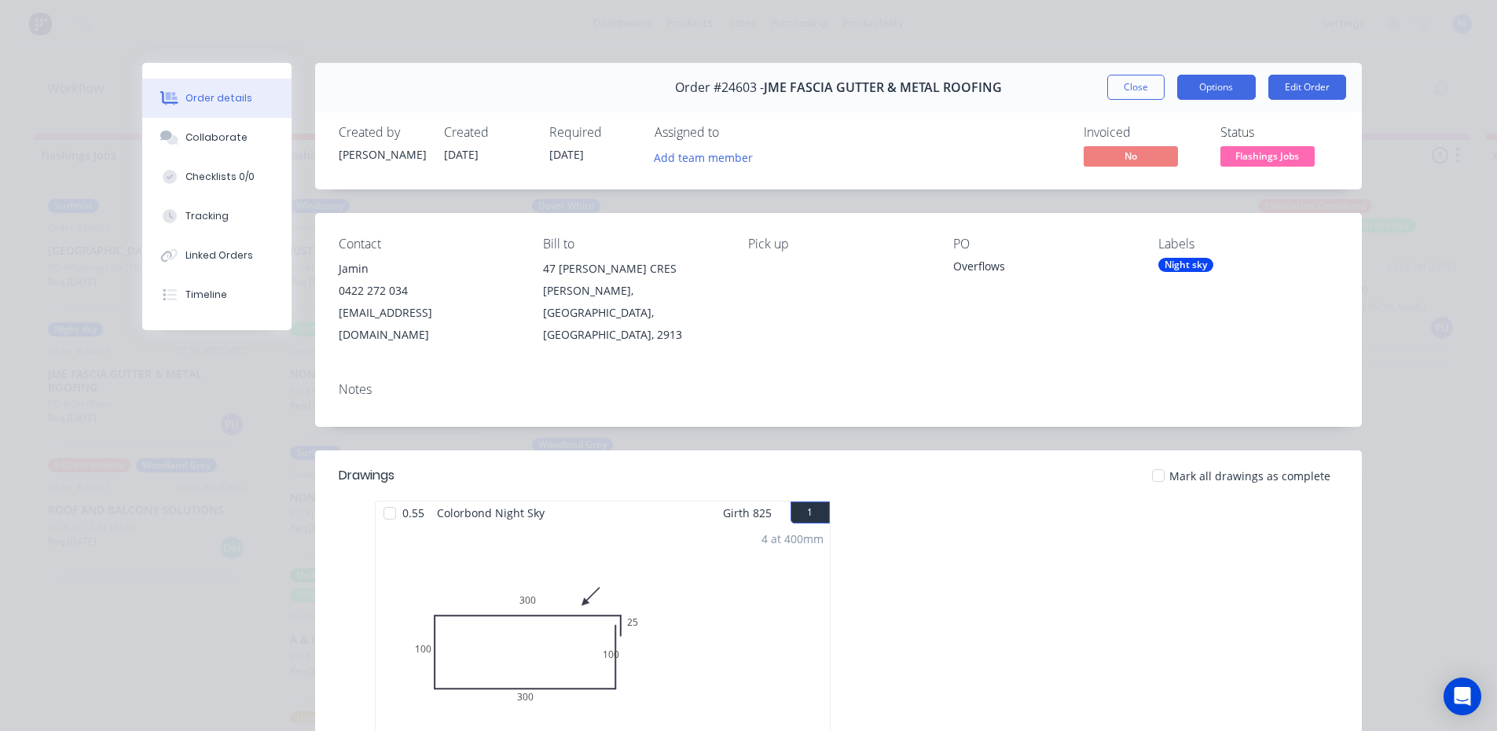
click at [1216, 92] on button "Options" at bounding box center [1216, 87] width 79 height 25
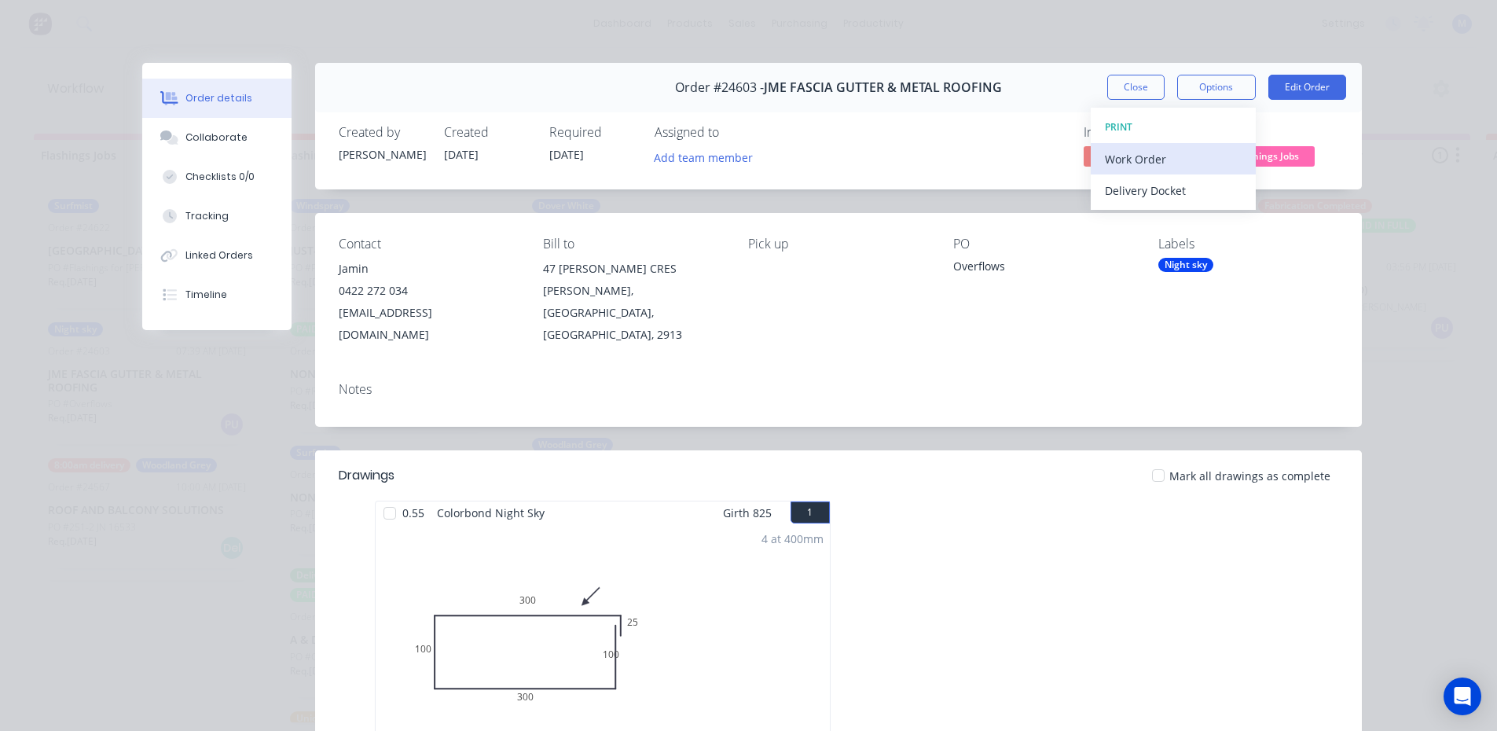
click at [1175, 157] on div "Work Order" at bounding box center [1173, 159] width 137 height 23
click at [1174, 193] on div "Standard" at bounding box center [1173, 190] width 137 height 23
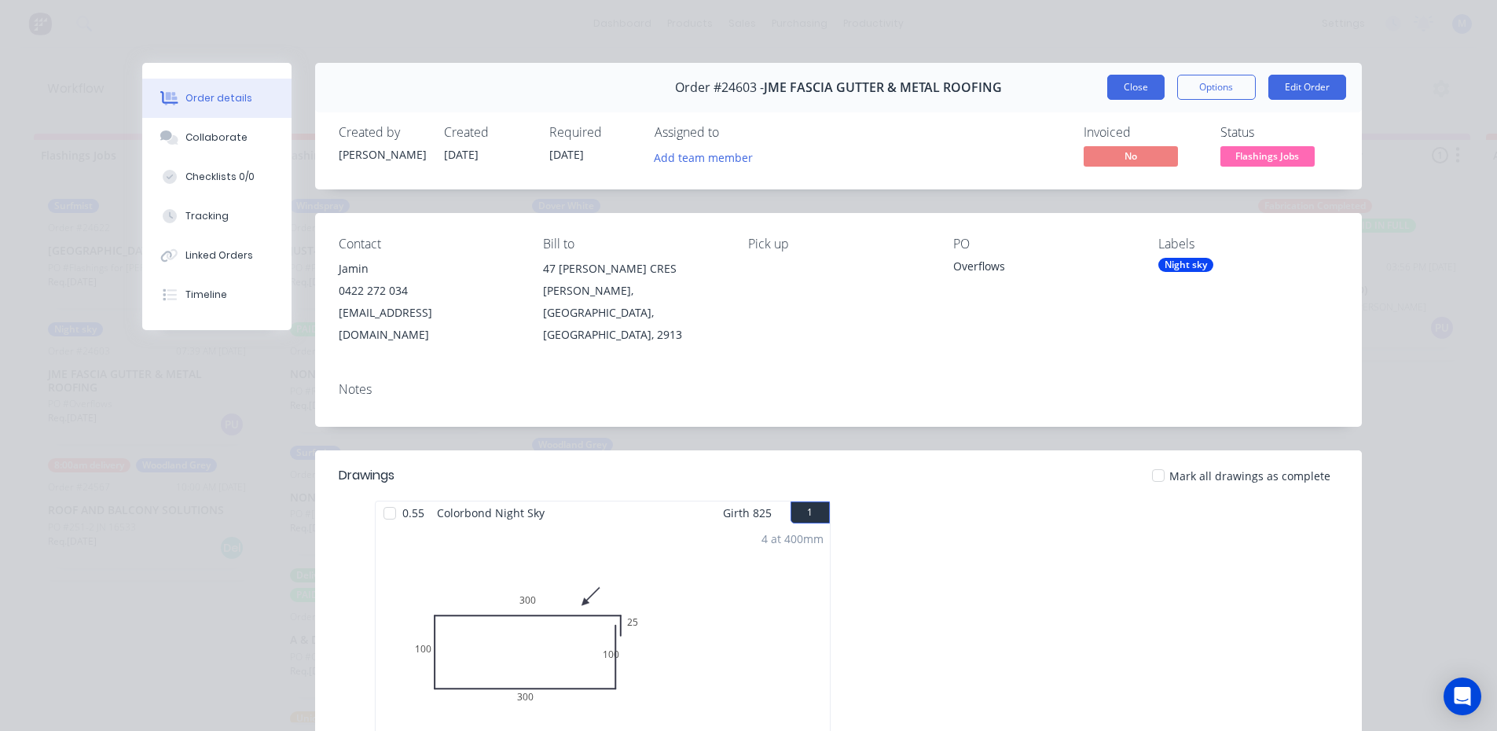
click at [1107, 85] on button "Close" at bounding box center [1135, 87] width 57 height 25
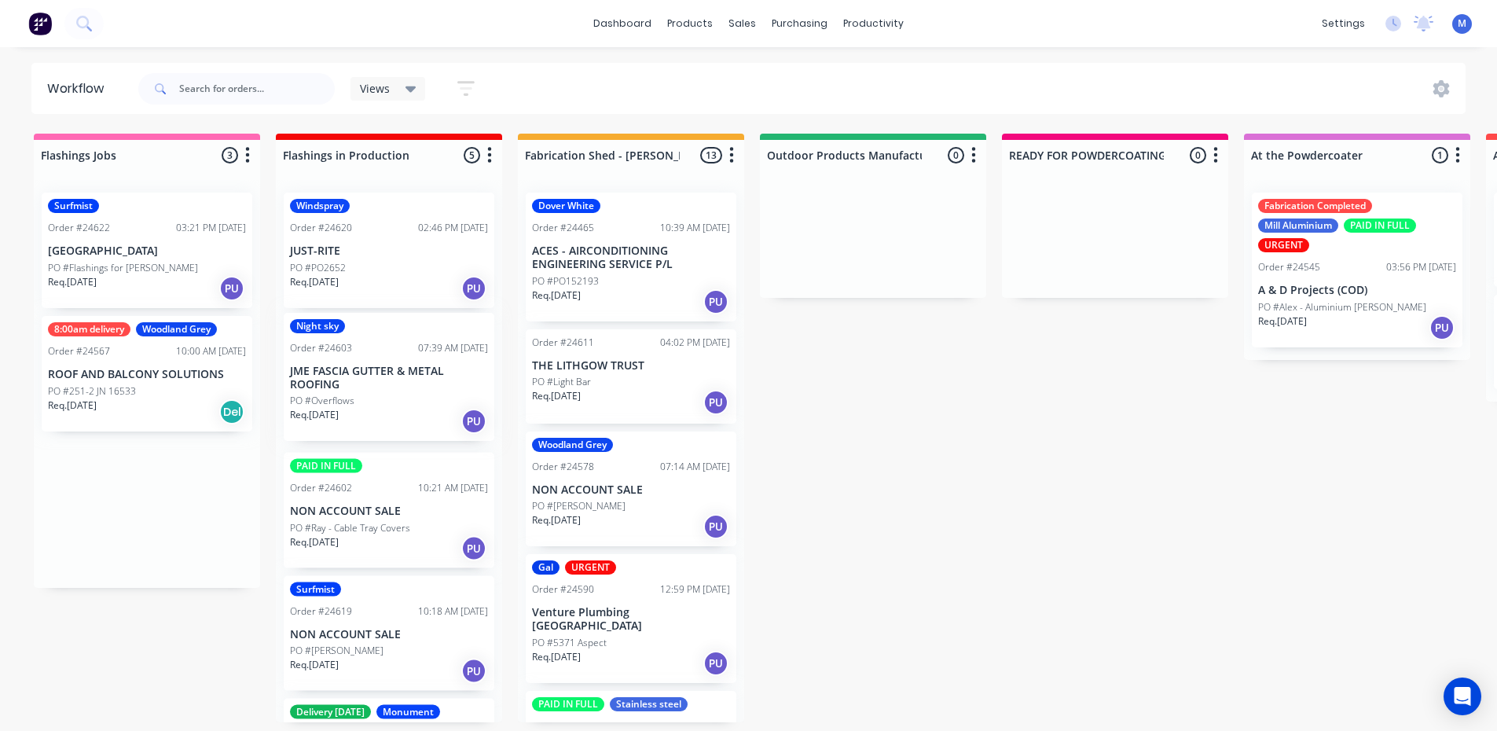
drag, startPoint x: 145, startPoint y: 413, endPoint x: 398, endPoint y: 409, distance: 253.9
click at [203, 266] on div "PO #Flashings for [PERSON_NAME]" at bounding box center [147, 268] width 198 height 14
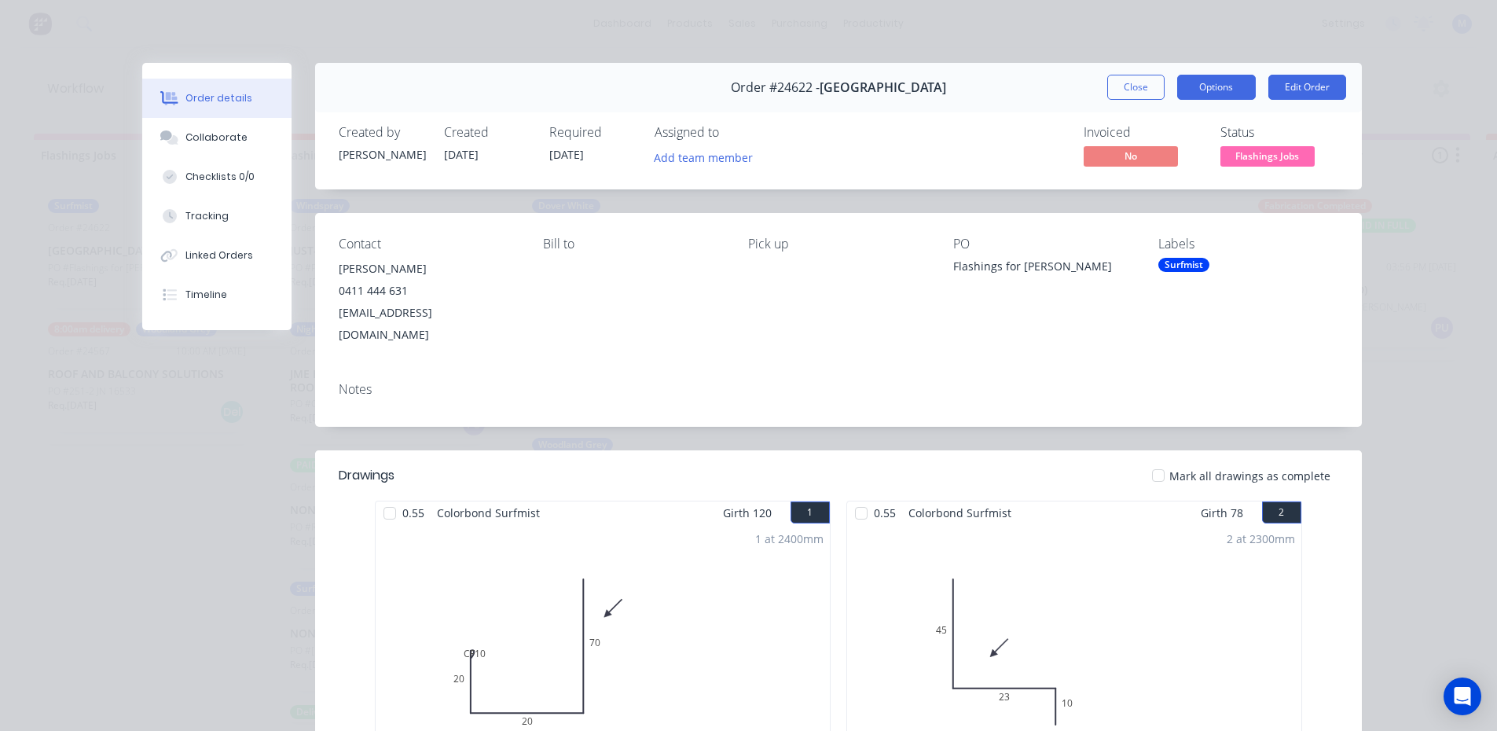
click at [1206, 81] on button "Options" at bounding box center [1216, 87] width 79 height 25
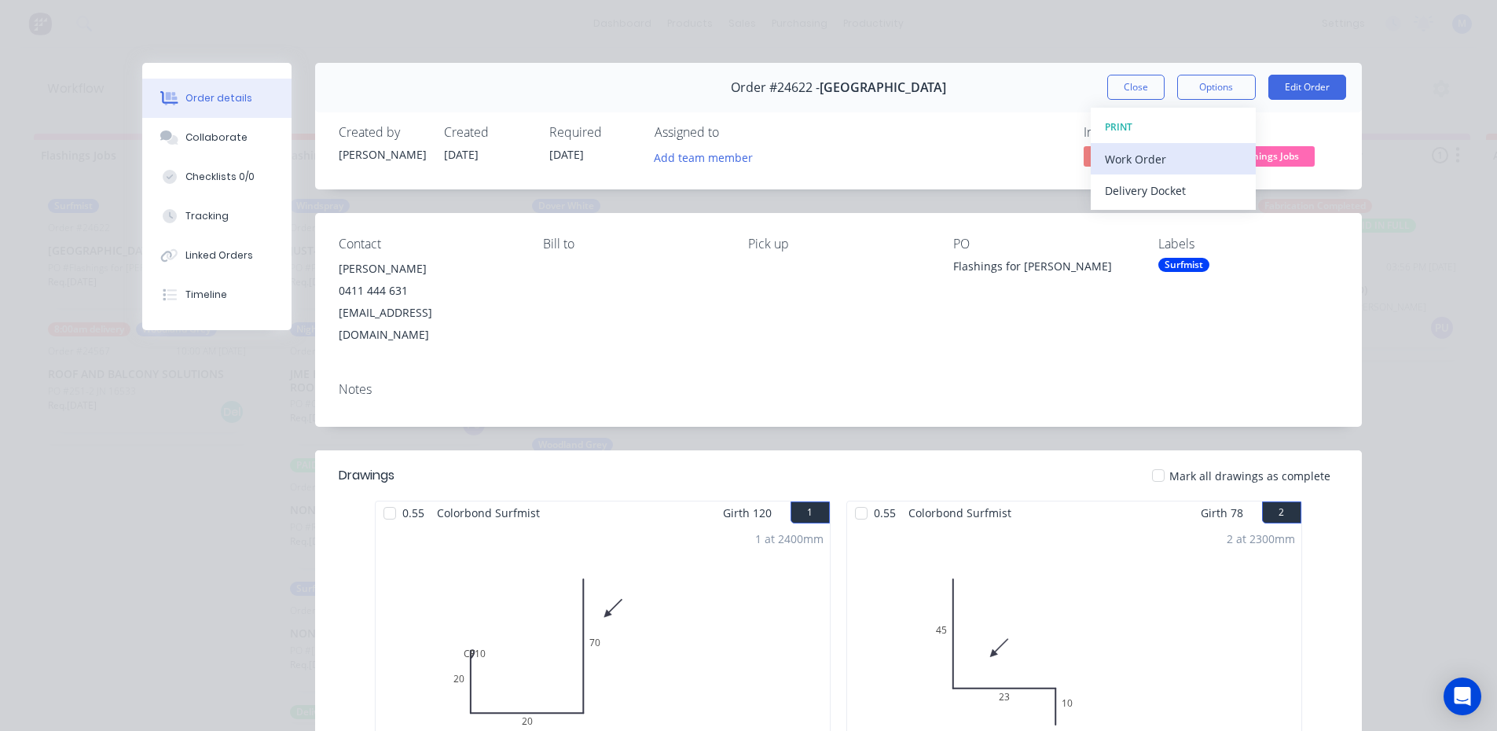
click at [1147, 162] on div "Work Order" at bounding box center [1173, 159] width 137 height 23
click at [1153, 192] on div "Standard" at bounding box center [1173, 190] width 137 height 23
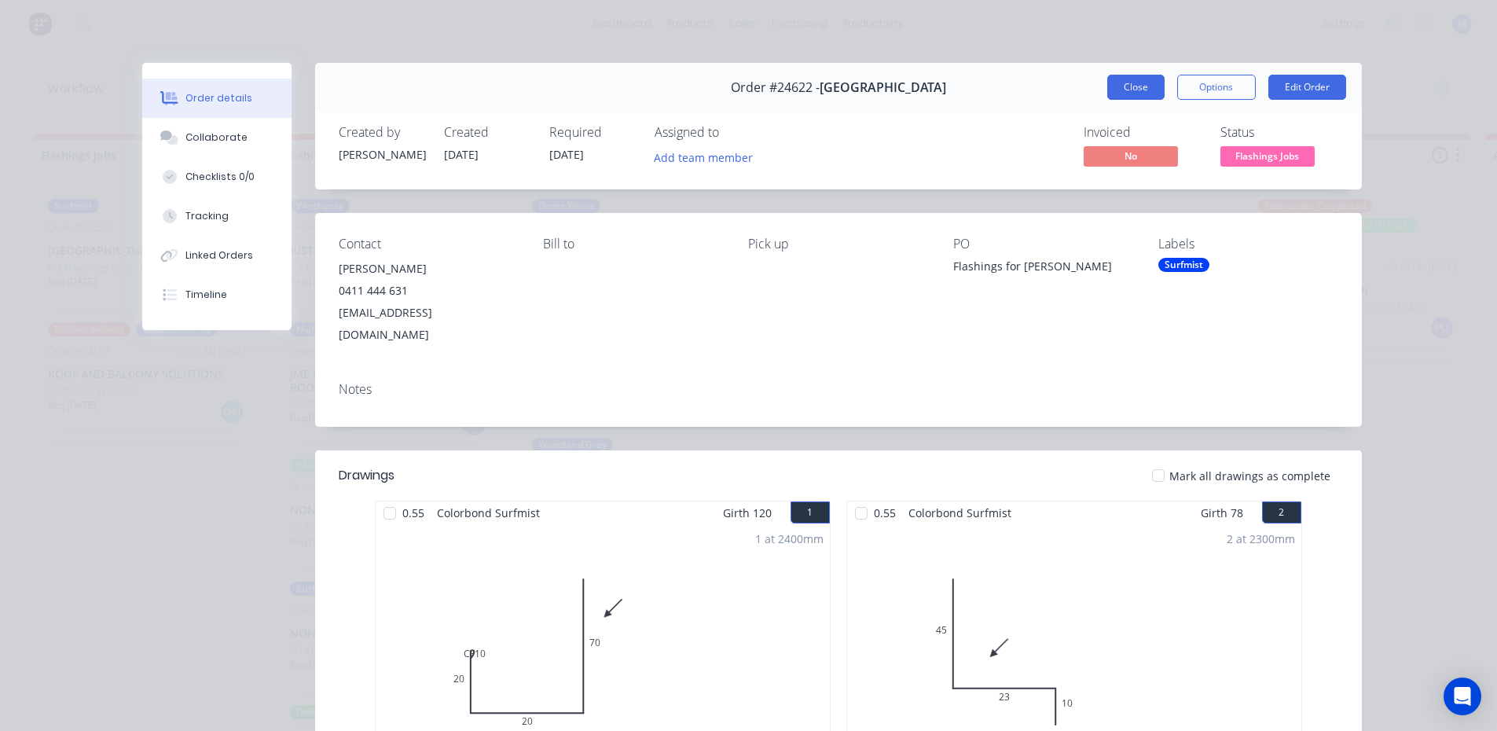
click at [1129, 90] on button "Close" at bounding box center [1135, 87] width 57 height 25
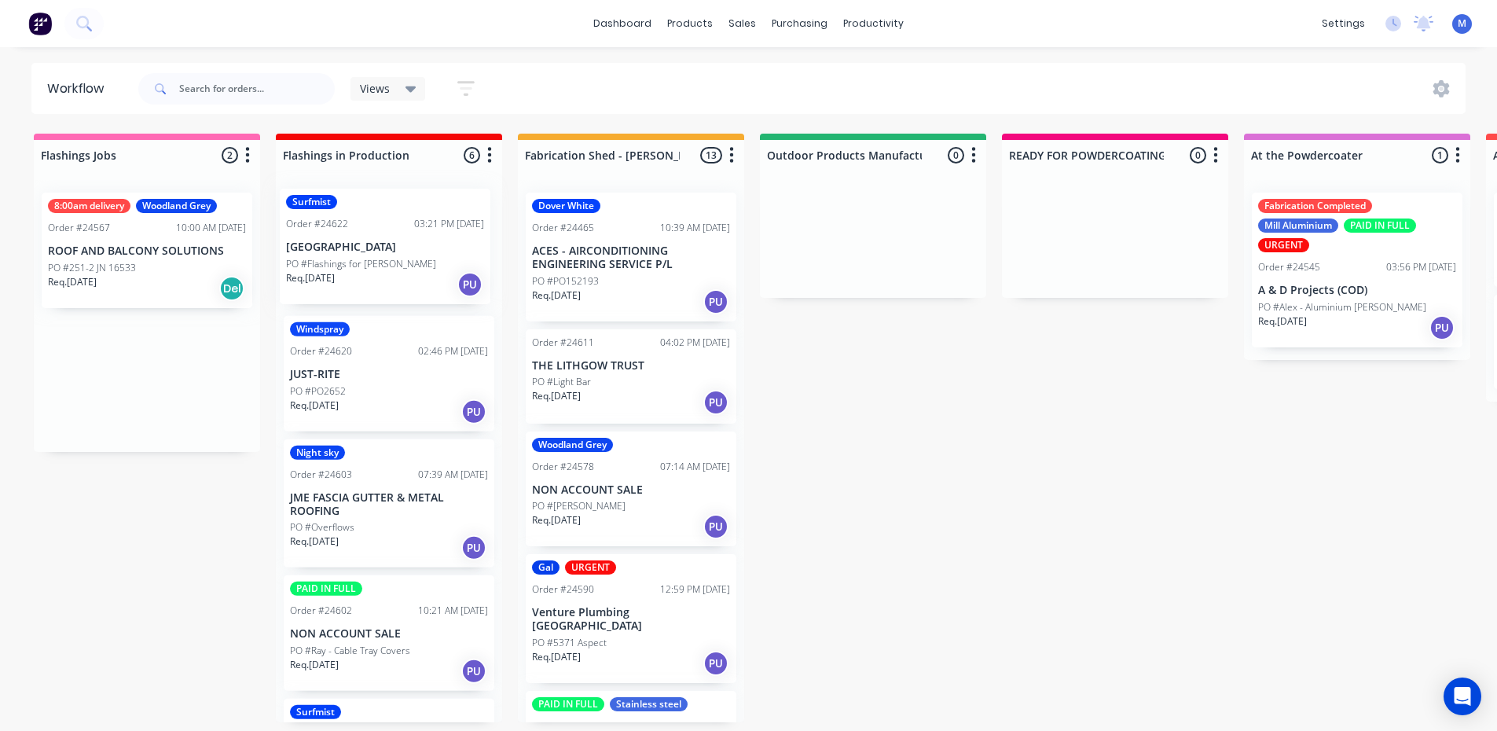
drag, startPoint x: 199, startPoint y: 267, endPoint x: 444, endPoint y: 266, distance: 245.2
